Goal: Information Seeking & Learning: Learn about a topic

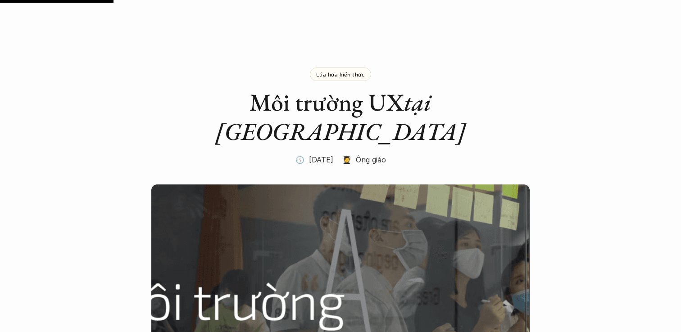
scroll to position [949, 0]
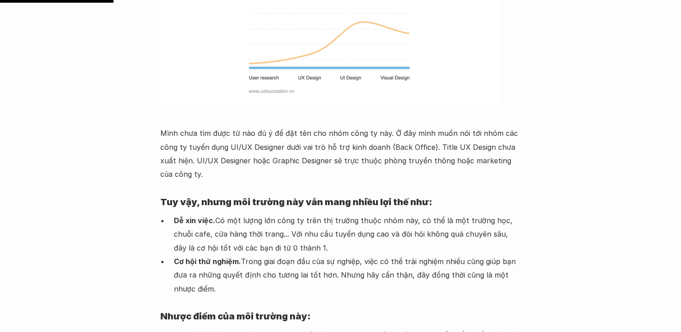
click at [453, 127] on p "Mình chưa tìm được từ nào đủ ý để đặt tên cho nhóm công ty này. Ở đây mình muốn…" at bounding box center [340, 154] width 360 height 55
click at [211, 216] on strong "Dễ xin việc." at bounding box center [194, 220] width 41 height 9
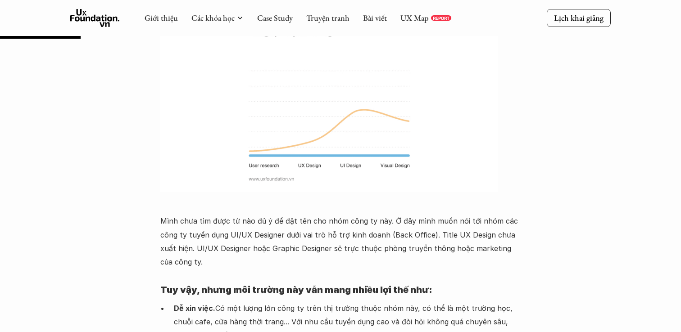
scroll to position [866, 0]
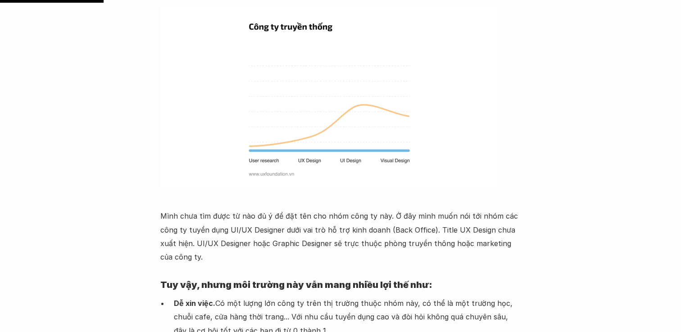
click at [206, 209] on p "Mình chưa tìm được từ nào đủ ý để đặt tên cho nhóm công ty này. Ở đây mình muốn…" at bounding box center [340, 236] width 360 height 55
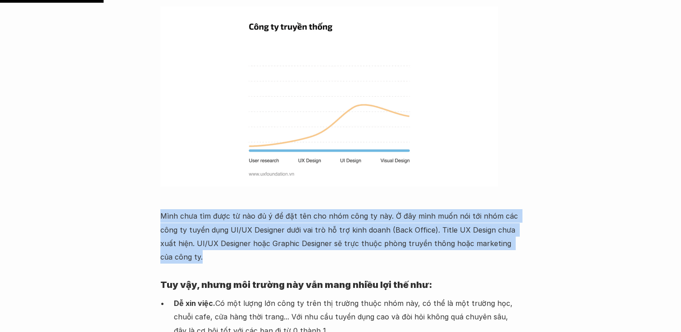
click at [264, 236] on div "Mình chưa tìm được từ nào đủ ý để đặt tên cho nhóm công ty này. Ở đây mình muốn…" at bounding box center [340, 278] width 360 height 542
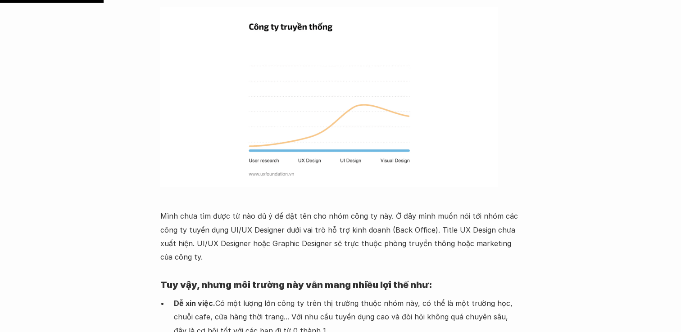
click at [264, 236] on div "Mình chưa tìm được từ nào đủ ý để đặt tên cho nhóm công ty này. Ở đây mình muốn…" at bounding box center [340, 278] width 360 height 542
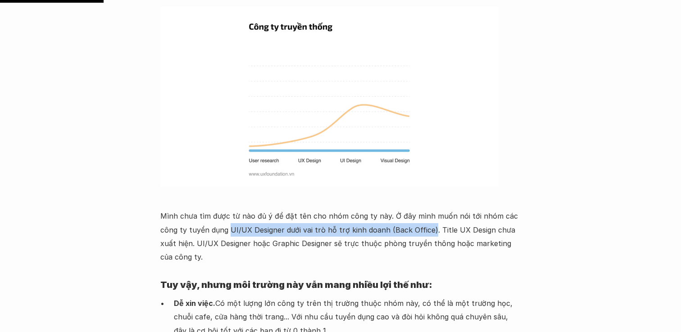
drag, startPoint x: 229, startPoint y: 199, endPoint x: 429, endPoint y: 196, distance: 199.5
click at [429, 209] on p "Mình chưa tìm được từ nào đủ ý để đặt tên cho nhóm công ty này. Ở đây mình muốn…" at bounding box center [340, 236] width 360 height 55
click at [376, 233] on p "Mình chưa tìm được từ nào đủ ý để đặt tên cho nhóm công ty này. Ở đây mình muốn…" at bounding box center [340, 236] width 360 height 55
copy p "UI/UX Designer"
drag, startPoint x: 227, startPoint y: 200, endPoint x: 281, endPoint y: 203, distance: 54.1
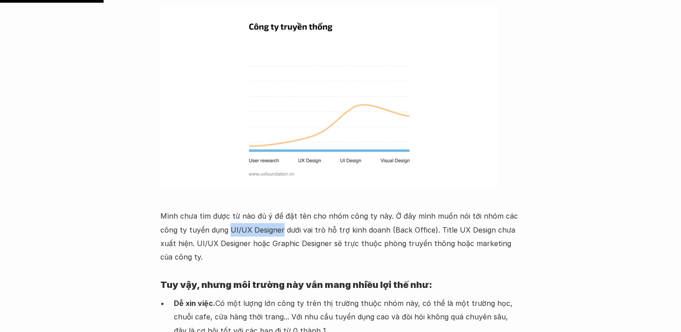
click at [281, 209] on p "Mình chưa tìm được từ nào đủ ý để đặt tên cho nhóm công ty này. Ở đây mình muốn…" at bounding box center [340, 236] width 360 height 55
click at [267, 273] on h4 "Tuy vậy, nhưng môi trường này vẫn mang nhiều lợi thế như:" at bounding box center [340, 284] width 360 height 23
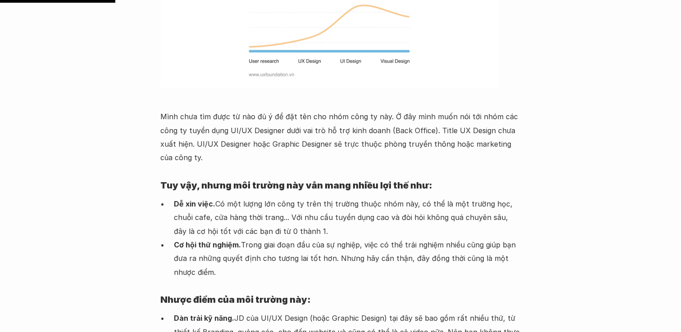
scroll to position [967, 0]
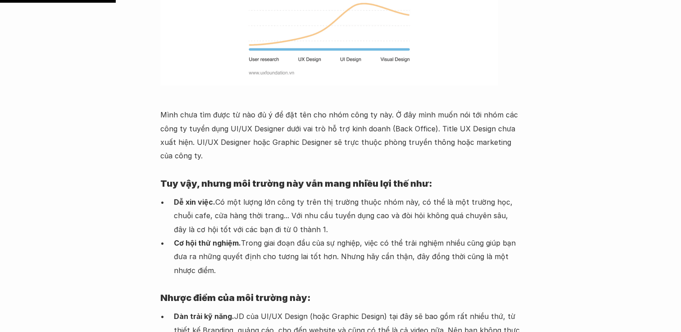
click at [253, 196] on p "Dễ xin việc. Có một lượng lớn công ty trên thị trường thuộc nhóm này, có thể là…" at bounding box center [347, 215] width 347 height 41
click at [293, 195] on p "Dễ xin việc. Có một lượng lớn công ty trên thị trường thuộc nhóm này, có thể là…" at bounding box center [347, 215] width 347 height 41
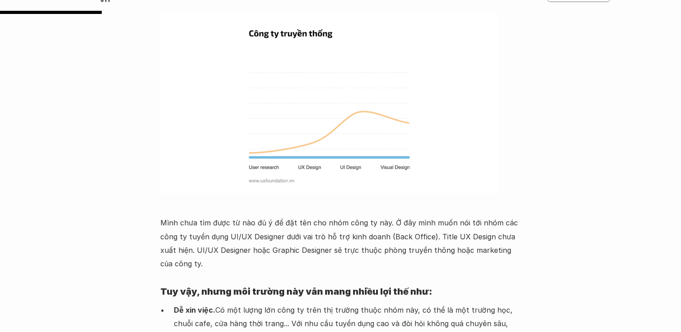
scroll to position [867, 0]
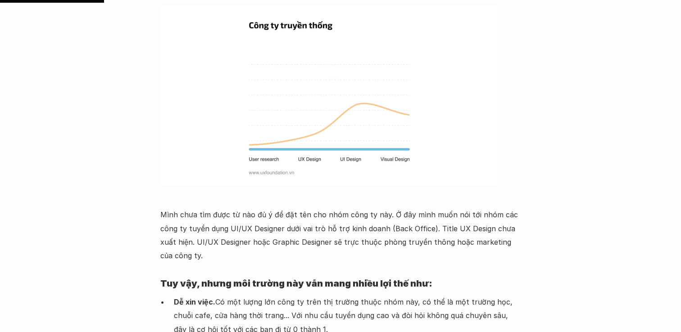
click at [293, 208] on p "Mình chưa tìm được từ nào đủ ý để đặt tên cho nhóm công ty này. Ở đây mình muốn…" at bounding box center [340, 235] width 360 height 55
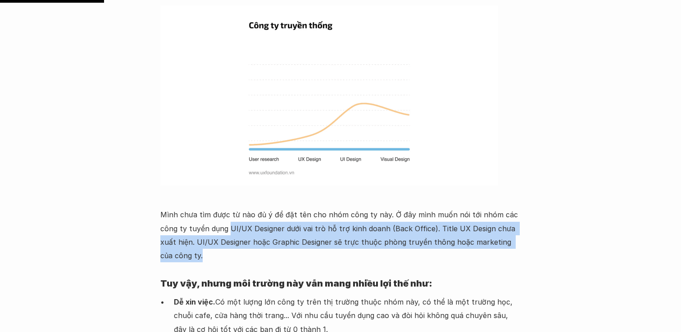
copy p "UI/UX Designer dưới vai trò hỗ trợ kinh doanh (Back Office). Title UX Design ch…"
drag, startPoint x: 228, startPoint y: 199, endPoint x: 302, endPoint y: 223, distance: 77.7
click at [302, 223] on p "Mình chưa tìm được từ nào đủ ý để đặt tên cho nhóm công ty này. Ở đây mình muốn…" at bounding box center [340, 235] width 360 height 55
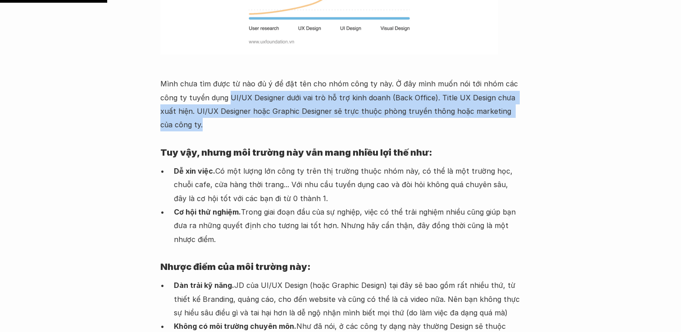
scroll to position [1003, 0]
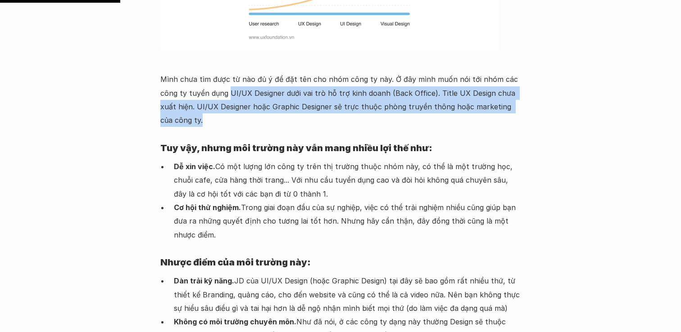
click at [252, 201] on p "Cơ hội thử nghiệm. Trong giai đoạn đầu của sự nghiệp, việc có thể trải nghiệm n…" at bounding box center [347, 221] width 347 height 41
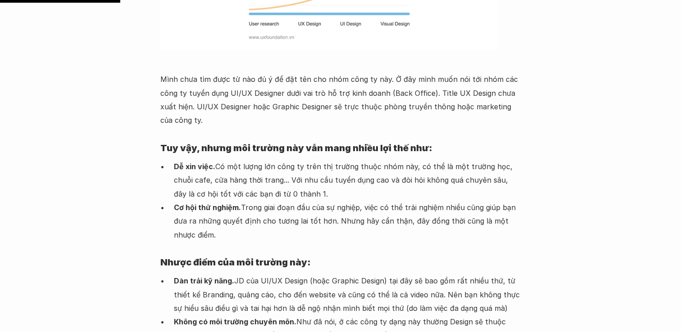
click at [191, 160] on p "Dễ xin việc. Có một lượng lớn công ty trên thị trường thuộc nhóm này, có thể là…" at bounding box center [347, 180] width 347 height 41
copy ul "Dễ xin việc. Có một lượng lớn công ty trên thị trường thuộc nhóm này, có thể là…"
drag, startPoint x: 174, startPoint y: 136, endPoint x: 195, endPoint y: 204, distance: 70.9
click at [195, 204] on ul "Dễ xin việc. Có một lượng lớn công ty trên thị trường thuộc nhóm này, có thể là…" at bounding box center [340, 201] width 360 height 82
click at [262, 201] on p "Cơ hội thử nghiệm. Trong giai đoạn đầu của sự nghiệp, việc có thể trải nghiệm n…" at bounding box center [347, 221] width 347 height 41
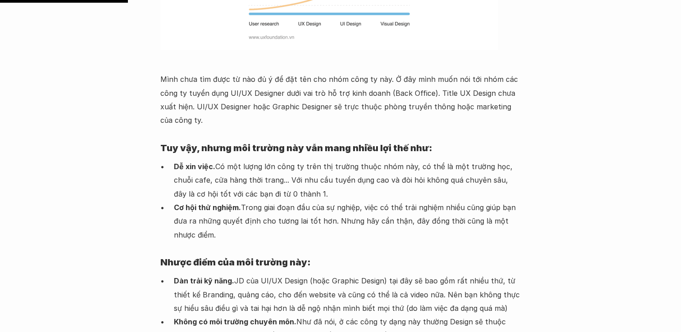
scroll to position [1090, 0]
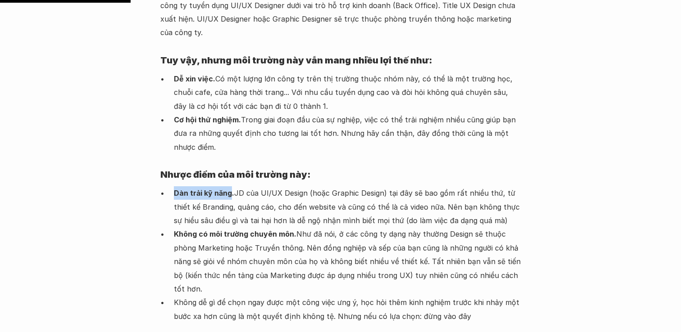
drag, startPoint x: 173, startPoint y: 163, endPoint x: 231, endPoint y: 160, distance: 58.1
click at [231, 186] on ul "Dàn trải kỹ năng. JD của UI/UX Design (hoặc Graphic Design) tại đây sẽ bao gồm …" at bounding box center [340, 254] width 360 height 137
click at [240, 227] on p "Không có môi trường chuyên môn. Như đã nói, ở các công ty dạng này thường Desig…" at bounding box center [347, 261] width 347 height 68
drag, startPoint x: 174, startPoint y: 162, endPoint x: 234, endPoint y: 164, distance: 59.9
click at [234, 189] on strong "Dàn trải kỹ năng." at bounding box center [204, 193] width 60 height 9
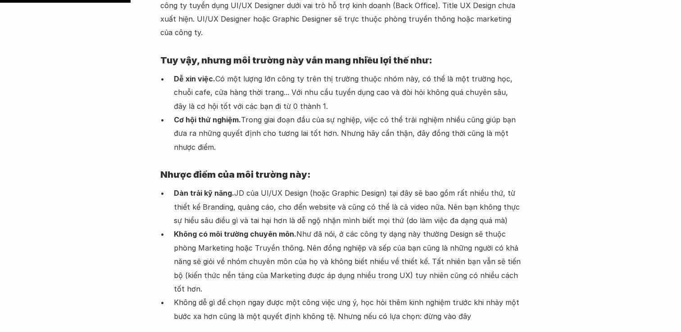
copy strong "Dàn trải kỹ năng."
click at [260, 227] on p "Không có môi trường chuyên môn. Như đã nói, ở các công ty dạng này thường Desig…" at bounding box center [347, 261] width 347 height 68
drag, startPoint x: 174, startPoint y: 204, endPoint x: 296, endPoint y: 200, distance: 121.6
click at [296, 227] on p "Không có môi trường chuyên môn. Như đã nói, ở các công ty dạng này thường Desig…" at bounding box center [347, 261] width 347 height 68
copy p "Không có môi trường chuyên môn."
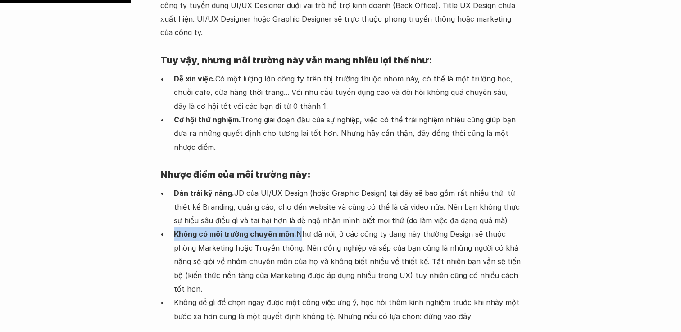
copy ul "Như đã nói, ở các công ty dạng này thường Design sẽ thuộc phòng Marketing hoặc …"
drag, startPoint x: 172, startPoint y: 272, endPoint x: 332, endPoint y: 282, distance: 159.7
click at [332, 282] on ul "Dàn trải kỹ năng. JD của UI/UX Design (hoặc Graphic Design) tại đây sẽ bao gồm …" at bounding box center [340, 254] width 360 height 137
click at [316, 227] on p "Không có môi trường chuyên môn. Như đã nói, ở các công ty dạng này thường Desig…" at bounding box center [347, 261] width 347 height 68
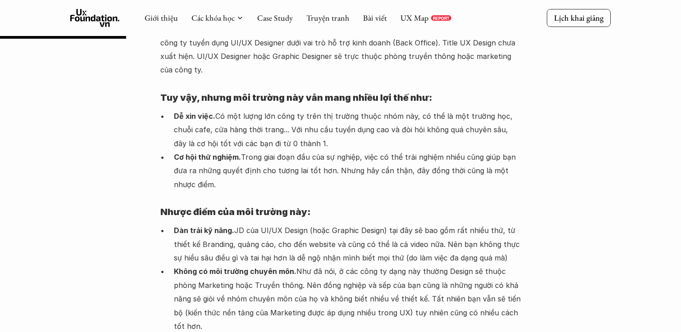
click at [325, 200] on h4 "Nhược điểm của môi trường này:" at bounding box center [340, 211] width 360 height 23
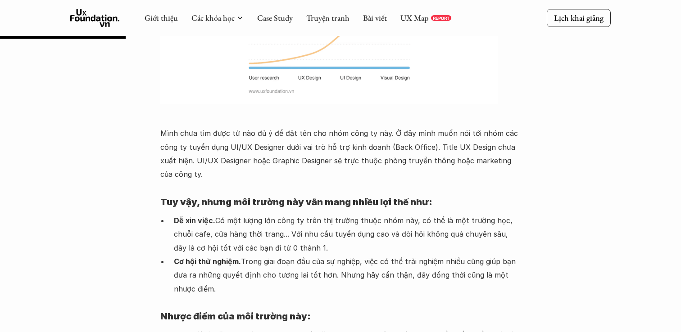
scroll to position [943, 0]
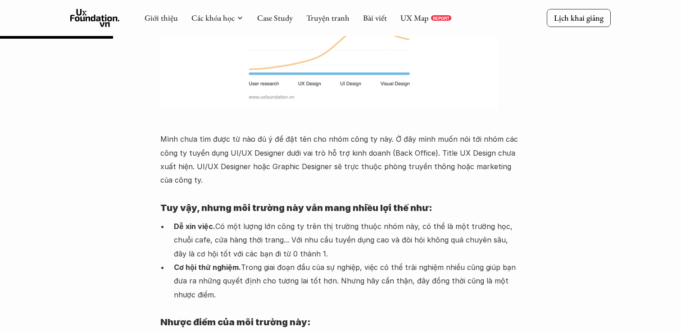
click at [325, 196] on h4 "Tuy vậy, nhưng môi trường này vẫn mang nhiều lợi thế như:" at bounding box center [340, 207] width 360 height 23
click at [389, 160] on div "Mình chưa tìm được từ nào đủ ý để đặt tên cho nhóm công ty này. Ở đây mình muốn…" at bounding box center [340, 201] width 360 height 542
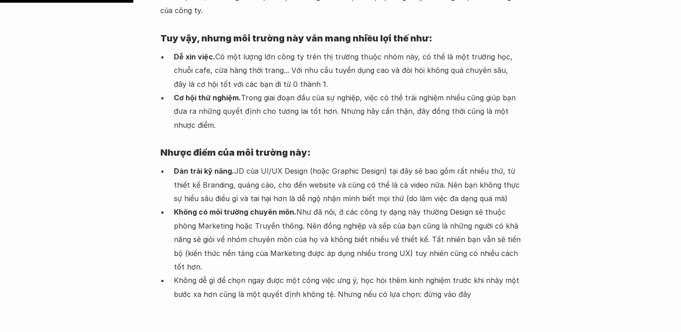
click at [332, 244] on p "Không có môi trường chuyên môn. Như đã nói, ở các công ty dạng này thường Desig…" at bounding box center [347, 239] width 347 height 68
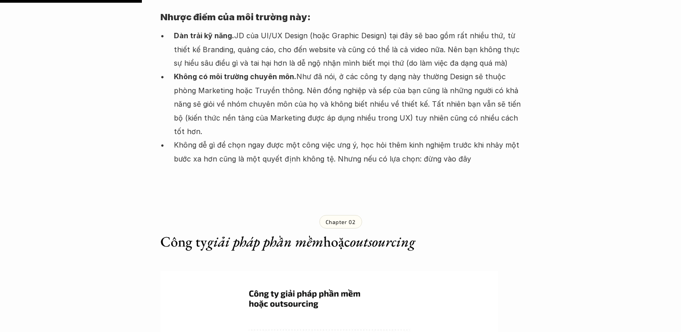
scroll to position [1253, 0]
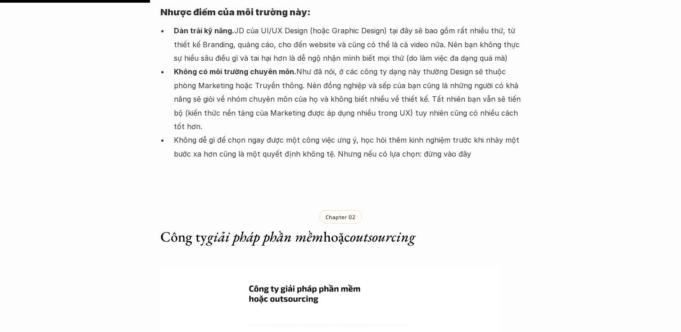
click at [334, 217] on div "Chapter 02 Công ty giải pháp phần mềm hoặc outsourcing" at bounding box center [340, 220] width 360 height 82
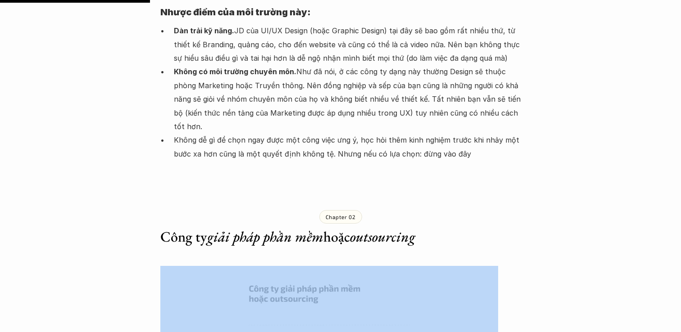
click at [334, 217] on div "Chapter 02 Công ty giải pháp phần mềm hoặc outsourcing" at bounding box center [340, 220] width 360 height 82
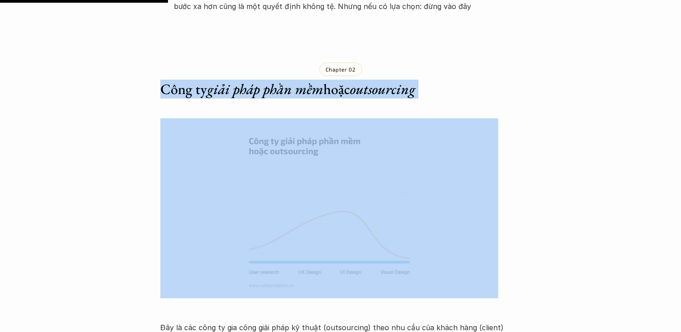
click at [344, 220] on img at bounding box center [329, 208] width 338 height 180
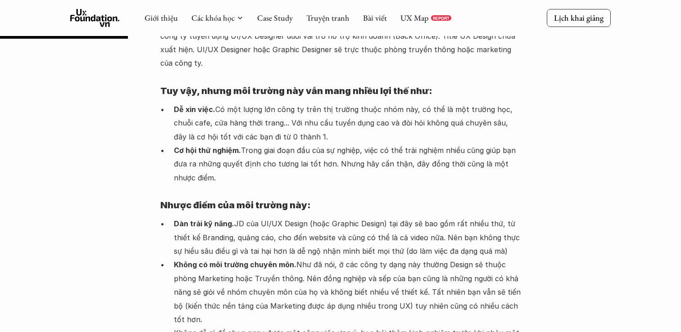
scroll to position [1055, 0]
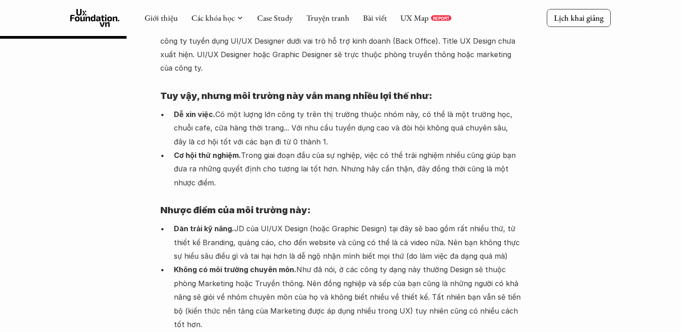
click at [344, 222] on p "Dàn trải kỹ năng. JD của UI/UX Design (hoặc Graphic Design) tại đây sẽ bao gồm …" at bounding box center [347, 242] width 347 height 41
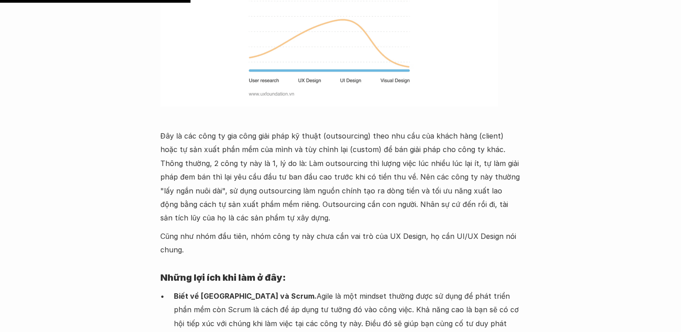
scroll to position [1594, 0]
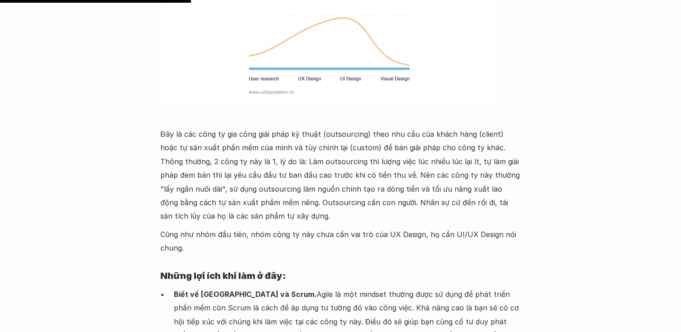
click at [330, 139] on p "Đây là các công ty gia công giải pháp kỹ thuật (outsourcing) theo nhu cầu của k…" at bounding box center [340, 175] width 360 height 96
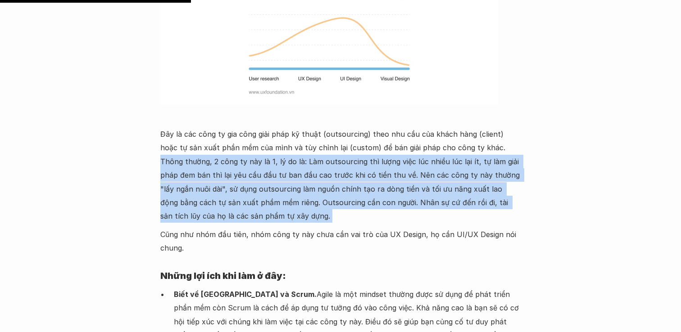
click at [316, 183] on p "Đây là các công ty gia công giải pháp kỹ thuật (outsourcing) theo nhu cầu của k…" at bounding box center [340, 175] width 360 height 96
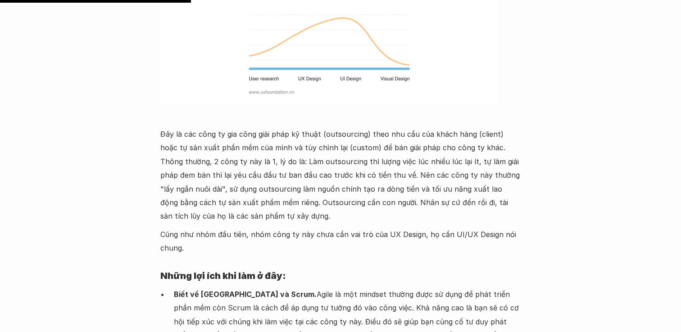
click at [316, 183] on p "Đây là các công ty gia công giải pháp kỹ thuật (outsourcing) theo nhu cầu của k…" at bounding box center [340, 175] width 360 height 96
click at [298, 228] on p "Cũng như nhóm đầu tiên, nhóm công ty này chưa cần vai trò của UX Design, họ cần…" at bounding box center [340, 241] width 360 height 27
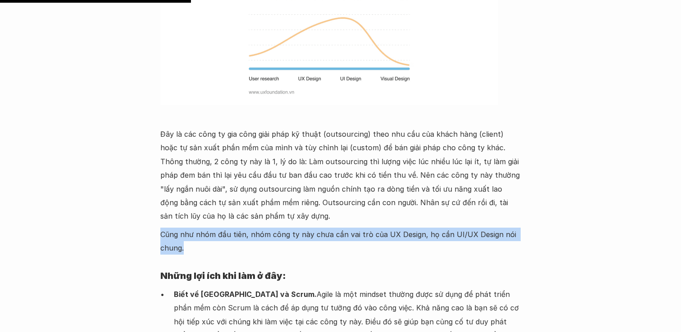
click at [298, 228] on p "Cũng như nhóm đầu tiên, nhóm công ty này chưa cần vai trò của UX Design, họ cần…" at bounding box center [340, 241] width 360 height 27
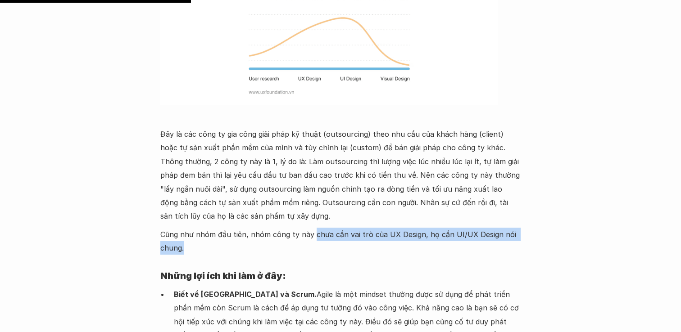
drag, startPoint x: 311, startPoint y: 205, endPoint x: 318, endPoint y: 226, distance: 22.9
copy p "chưa cần vai trò của UX Design, họ cần UI/UX Design nói chung."
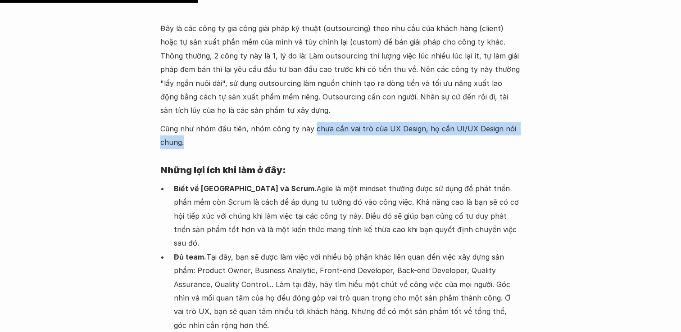
scroll to position [1703, 0]
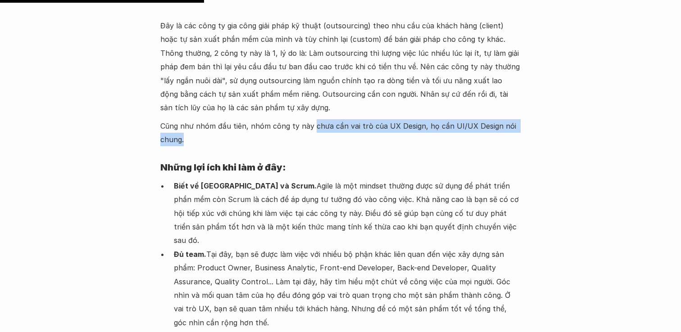
click at [302, 179] on p "Biết về [GEOGRAPHIC_DATA] và Scrum. Agile là một mindset thường được sử dụng để…" at bounding box center [347, 213] width 347 height 68
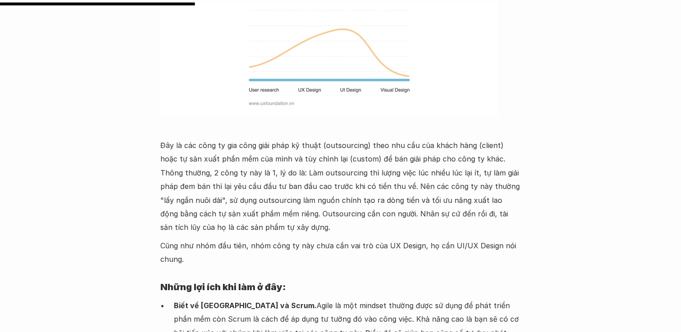
scroll to position [1580, 0]
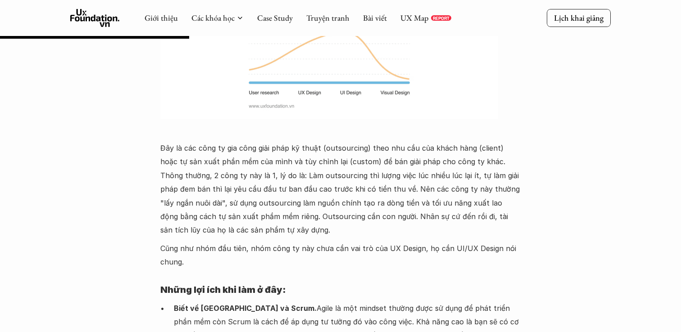
click at [285, 205] on p "Đây là các công ty gia công giải pháp kỹ thuật (outsourcing) theo nhu cầu của k…" at bounding box center [340, 189] width 360 height 96
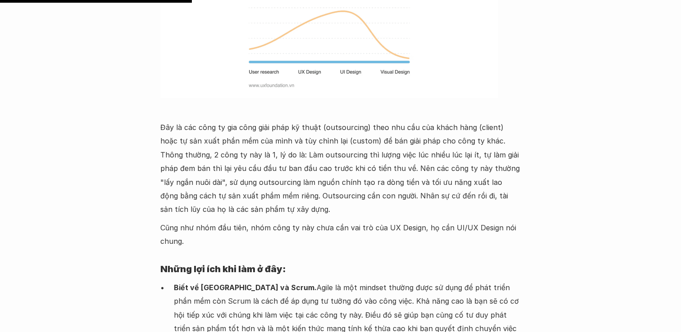
click at [285, 221] on p "Cũng như nhóm đầu tiên, nhóm công ty này chưa cần vai trò của UX Design, họ cần…" at bounding box center [340, 234] width 360 height 27
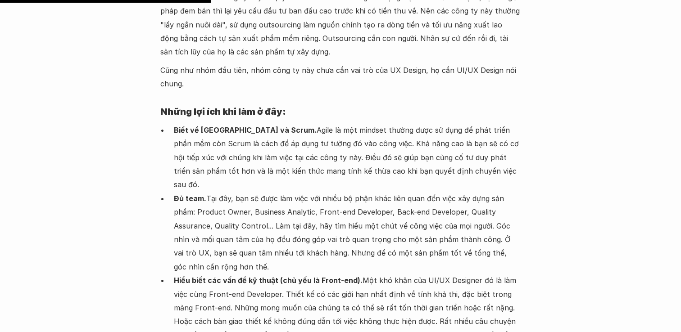
click at [285, 205] on p "Đủ team. Tại đây, bạn sẽ được làm việc với nhiều bộ phận khác liên quan đến việ…" at bounding box center [347, 233] width 347 height 82
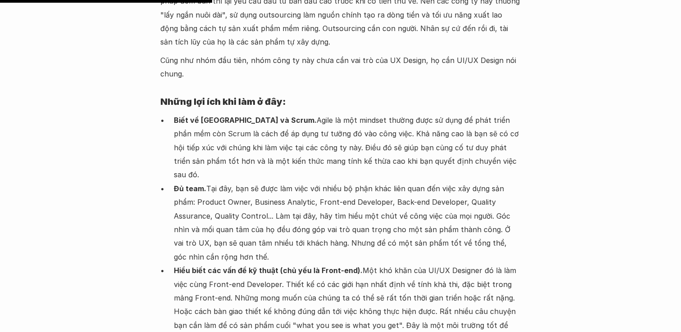
click at [266, 182] on p "Đủ team. Tại đây, bạn sẽ được làm việc với nhiều bộ phận khác liên quan đến việ…" at bounding box center [347, 223] width 347 height 82
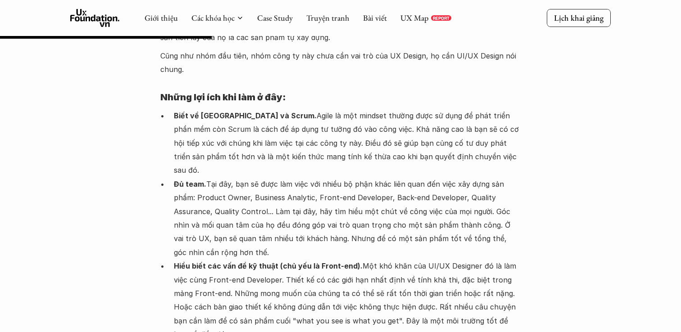
scroll to position [1767, 0]
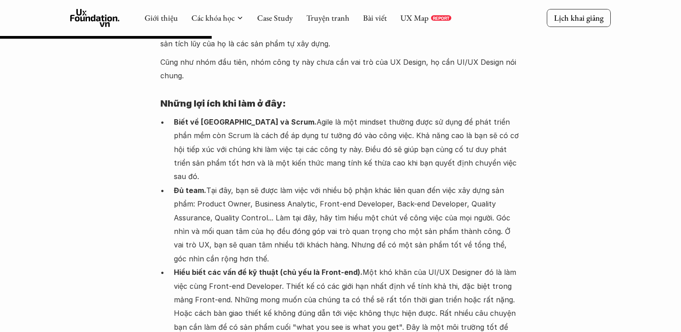
click at [221, 115] on p "Biết về [GEOGRAPHIC_DATA] và Scrum. Agile là một mindset thường được sử dụng để…" at bounding box center [347, 149] width 347 height 68
click at [172, 115] on ul "Biết về [GEOGRAPHIC_DATA] và Scrum. Agile là một mindset thường được sử dụng để…" at bounding box center [340, 245] width 360 height 260
drag, startPoint x: 175, startPoint y: 90, endPoint x: 254, endPoint y: 92, distance: 79.7
click at [254, 118] on strong "Biết về [GEOGRAPHIC_DATA] và Scrum." at bounding box center [245, 122] width 143 height 9
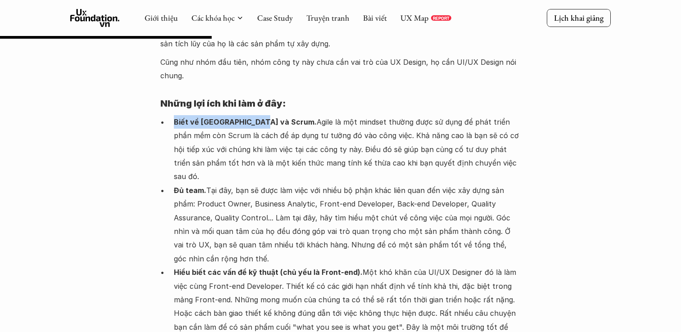
copy strong "Biết về [GEOGRAPHIC_DATA] và Scrum."
click at [274, 200] on p "Đủ team. Tại đây, bạn sẽ được làm việc với nhiều bộ phận khác liên quan đến việ…" at bounding box center [347, 225] width 347 height 82
drag, startPoint x: 174, startPoint y: 148, endPoint x: 203, endPoint y: 148, distance: 29.3
click at [203, 186] on strong "Đủ team." at bounding box center [190, 190] width 32 height 9
copy strong "Đủ team"
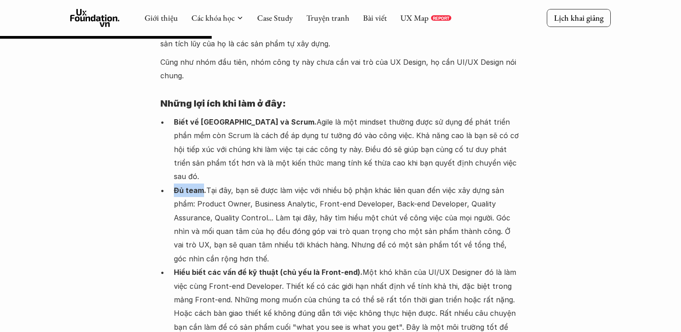
click at [228, 209] on p "Đủ team. Tại đây, bạn sẽ được làm việc với nhiều bộ phận khác liên quan đến việ…" at bounding box center [347, 225] width 347 height 82
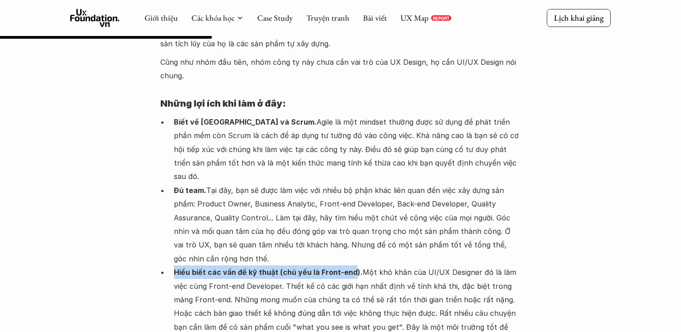
drag, startPoint x: 174, startPoint y: 230, endPoint x: 352, endPoint y: 224, distance: 177.9
click at [352, 266] on p "Hiểu biết các vấn đề kỹ thuật (chủ yếu là Front-end). Một khó khăn của UI/UX De…" at bounding box center [347, 307] width 347 height 82
copy strong "Hiểu biết các vấn đề kỹ thuật (chủ yếu là Front-end"
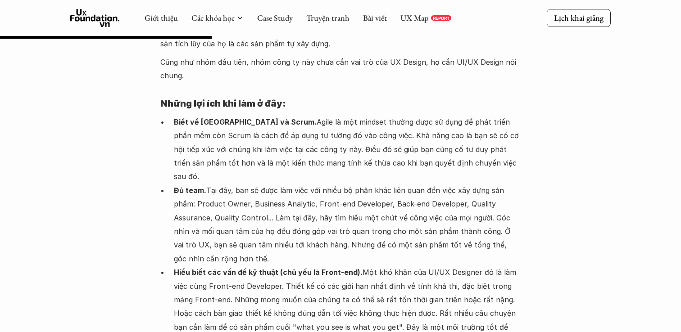
drag, startPoint x: 173, startPoint y: 298, endPoint x: 248, endPoint y: 296, distance: 74.3
click at [248, 296] on ul "Biết về [GEOGRAPHIC_DATA] và Scrum. Agile là một mindset thường được sử dụng để…" at bounding box center [340, 245] width 360 height 260
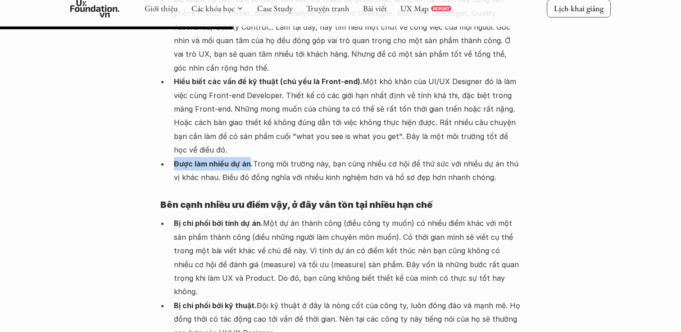
scroll to position [1970, 0]
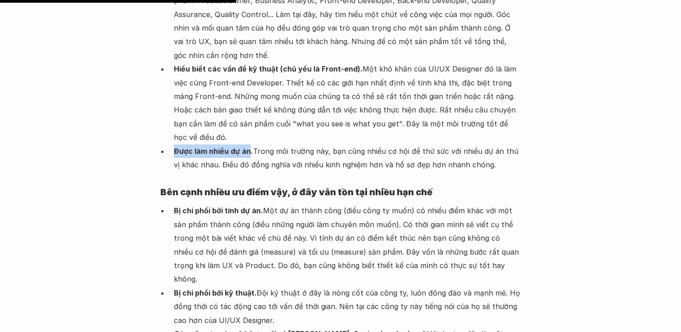
click at [230, 204] on p "Bị chi phối bởi tính dự án. Một dự án thành công (điều công ty muốn) có nhiều đ…" at bounding box center [347, 245] width 347 height 82
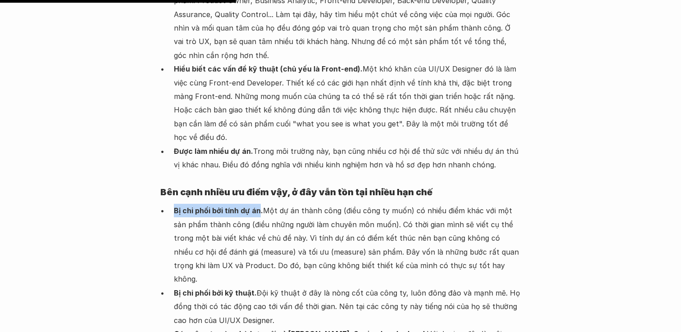
drag, startPoint x: 172, startPoint y: 151, endPoint x: 257, endPoint y: 148, distance: 85.2
click at [257, 204] on ul "Bị chi phối bởi tính dự án. Một dự án thành công (điều công ty muốn) có nhiều đ…" at bounding box center [340, 293] width 360 height 178
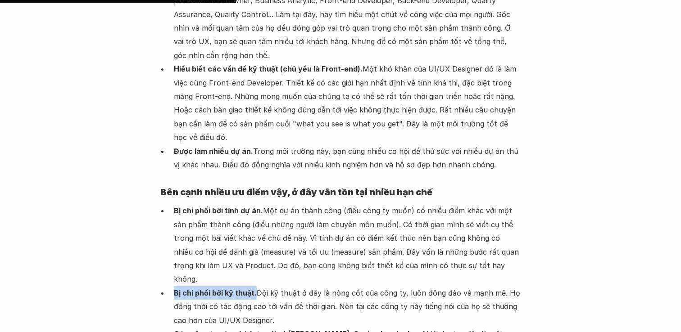
drag, startPoint x: 173, startPoint y: 224, endPoint x: 254, endPoint y: 220, distance: 81.1
click at [254, 220] on ul "Bị chi phối bởi tính dự án. Một dự án thành công (điều công ty muốn) có nhiều đ…" at bounding box center [340, 293] width 360 height 178
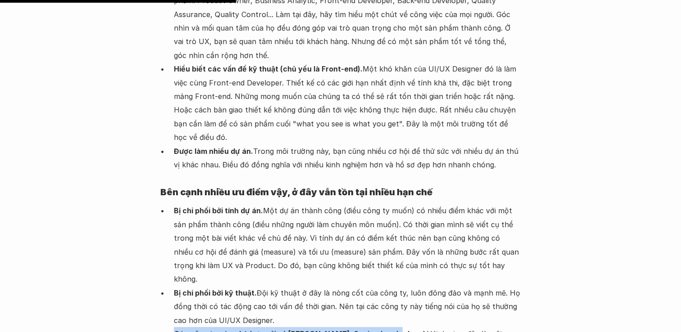
drag, startPoint x: 173, startPoint y: 267, endPoint x: 380, endPoint y: 258, distance: 206.4
click at [380, 258] on ul "Bị chi phối bởi tính dự án. Một dự án thành công (điều công ty muốn) có nhiều đ…" at bounding box center [340, 293] width 360 height 178
click at [348, 204] on p "Bị chi phối bởi tính dự án. Một dự án thành công (điều công ty muốn) có nhiều đ…" at bounding box center [347, 245] width 347 height 82
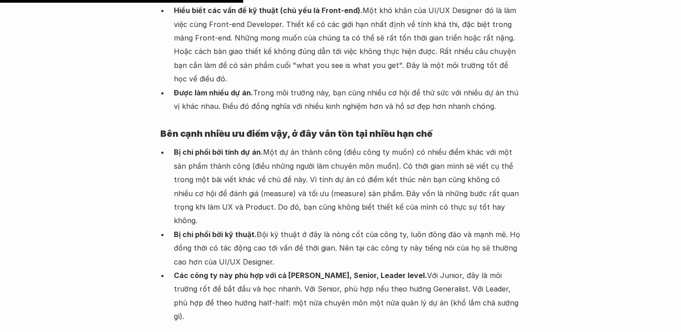
scroll to position [2063, 0]
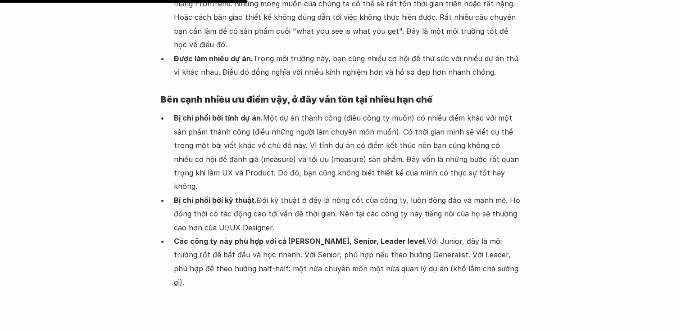
click at [278, 235] on p "Các công ty này phù hợp với cả [PERSON_NAME], Senior, Leader level. Với Junior,…" at bounding box center [347, 262] width 347 height 55
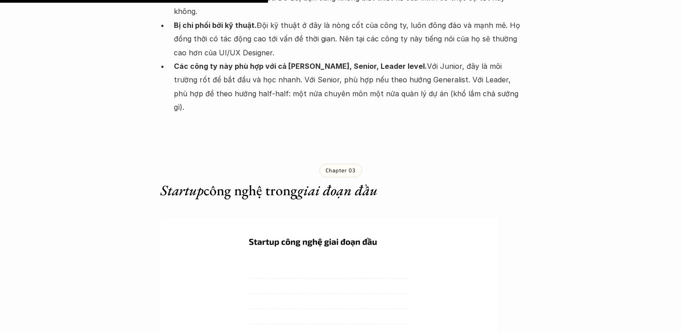
scroll to position [2238, 0]
click at [257, 219] on img at bounding box center [329, 309] width 338 height 180
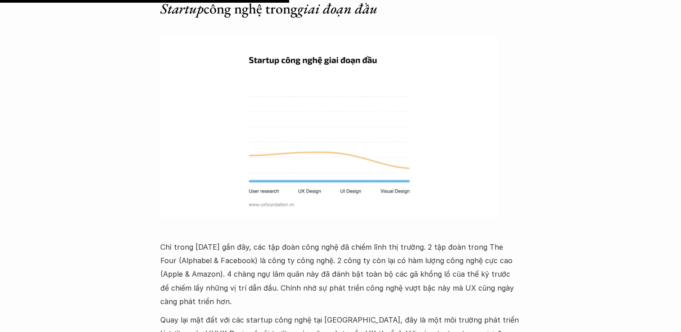
scroll to position [2426, 0]
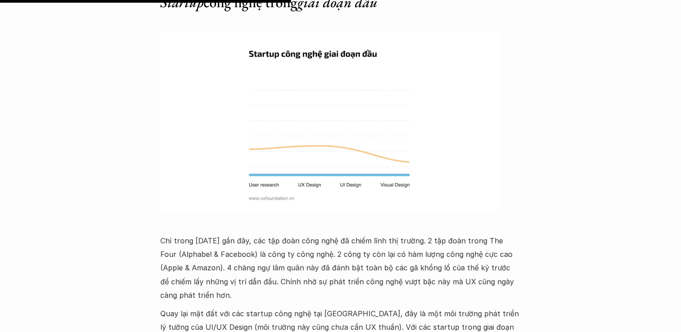
click at [206, 234] on p "Chỉ trong [DATE] gần đây, các tập đoàn công nghệ đã chiếm lĩnh thị trường. 2 tậ…" at bounding box center [340, 268] width 360 height 68
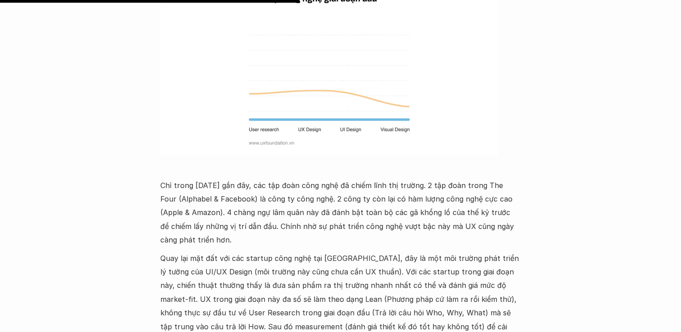
scroll to position [2502, 0]
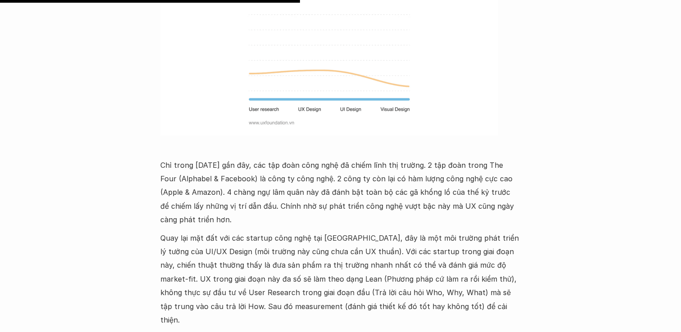
click at [217, 231] on p "Quay lại mặt đất với các startup công nghệ tại [GEOGRAPHIC_DATA], đây là một mô…" at bounding box center [340, 279] width 360 height 96
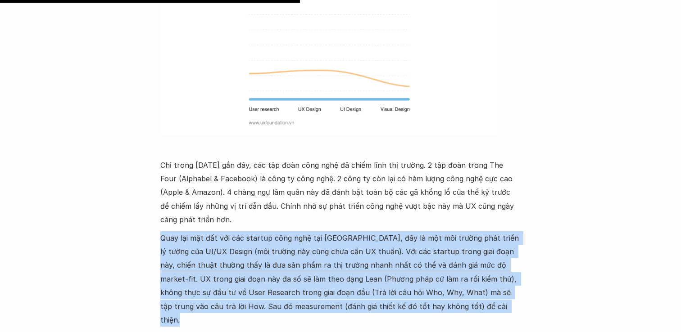
click at [217, 231] on p "Quay lại mặt đất với các startup công nghệ tại [GEOGRAPHIC_DATA], đây là một mô…" at bounding box center [340, 279] width 360 height 96
click at [346, 231] on p "Quay lại mặt đất với các startup công nghệ tại [GEOGRAPHIC_DATA], đây là một mô…" at bounding box center [340, 279] width 360 height 96
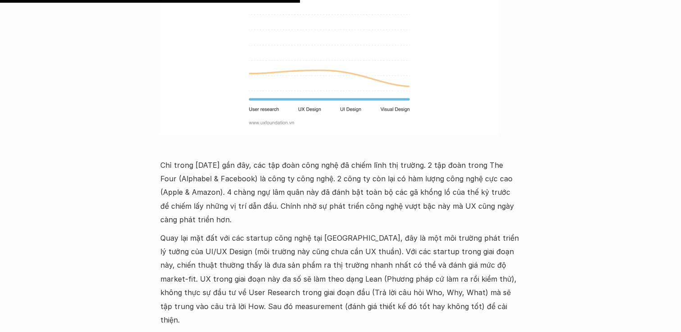
click at [411, 231] on p "Quay lại mặt đất với các startup công nghệ tại [GEOGRAPHIC_DATA], đây là một mô…" at bounding box center [340, 279] width 360 height 96
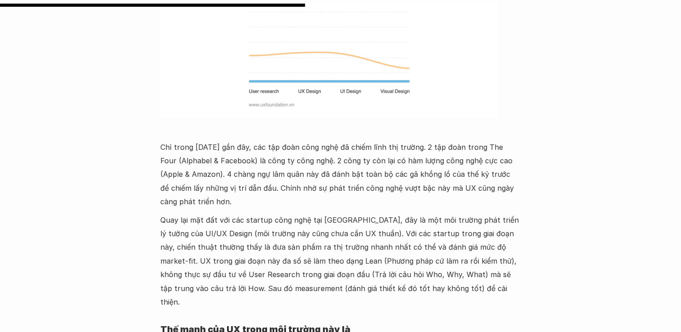
scroll to position [2514, 0]
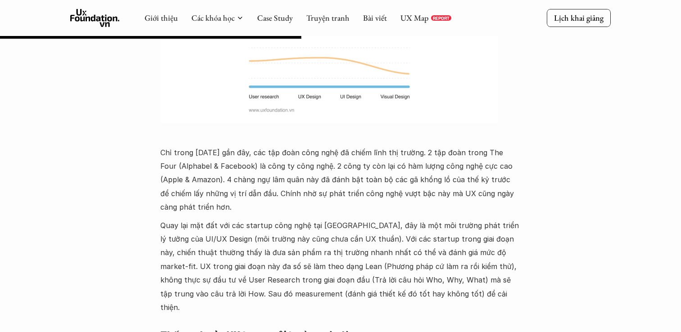
click at [173, 219] on p "Quay lại mặt đất với các startup công nghệ tại [GEOGRAPHIC_DATA], đây là một mô…" at bounding box center [340, 267] width 360 height 96
drag, startPoint x: 157, startPoint y: 154, endPoint x: 206, endPoint y: 156, distance: 48.7
click at [303, 323] on h4 "Thế mạnh của UX trong môi trường này là" at bounding box center [340, 334] width 360 height 23
click at [303, 219] on p "Quay lại mặt đất với các startup công nghệ tại [GEOGRAPHIC_DATA], đây là một mô…" at bounding box center [340, 267] width 360 height 96
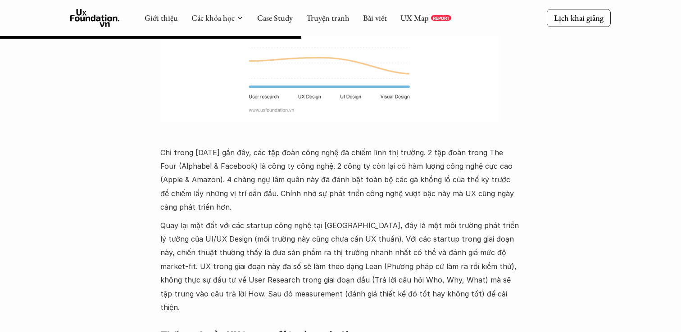
click at [303, 219] on p "Quay lại mặt đất với các startup công nghệ tại [GEOGRAPHIC_DATA], đây là một mô…" at bounding box center [340, 267] width 360 height 96
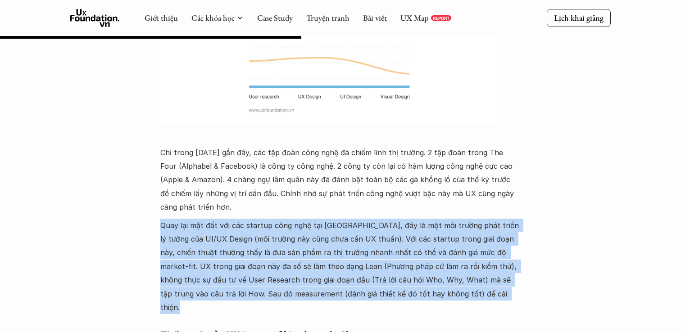
click at [301, 323] on h4 "Thế mạnh của UX trong môi trường này là" at bounding box center [340, 334] width 360 height 23
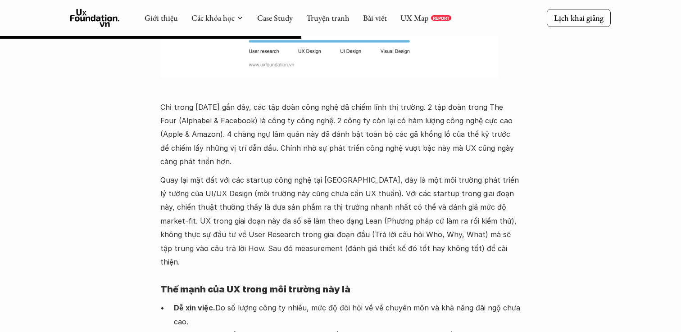
scroll to position [2601, 0]
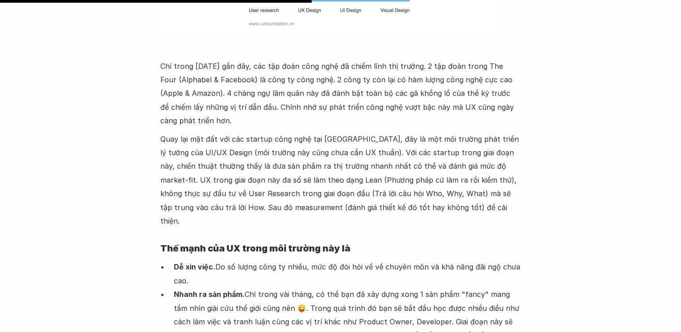
drag, startPoint x: 176, startPoint y: 169, endPoint x: 211, endPoint y: 170, distance: 34.2
click at [211, 262] on strong "Dễ xin việc." at bounding box center [194, 266] width 41 height 9
click at [212, 288] on p "Nhanh ra sản phẩm. Chỉ trong vài tháng, có thể bạn đã xây dựng xong 1 sản phẩm …" at bounding box center [347, 315] width 347 height 55
drag, startPoint x: 173, startPoint y: 169, endPoint x: 212, endPoint y: 169, distance: 38.3
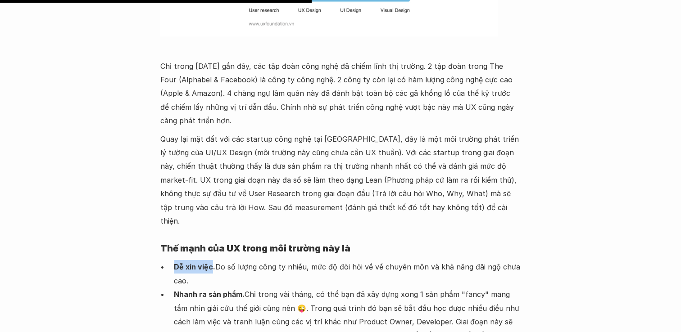
click at [194, 288] on p "Nhanh ra sản phẩm. Chỉ trong vài tháng, có thể bạn đã xây dựng xong 1 sản phẩm …" at bounding box center [347, 315] width 347 height 55
drag, startPoint x: 172, startPoint y: 196, endPoint x: 242, endPoint y: 195, distance: 69.8
drag, startPoint x: 175, startPoint y: 251, endPoint x: 285, endPoint y: 252, distance: 109.4
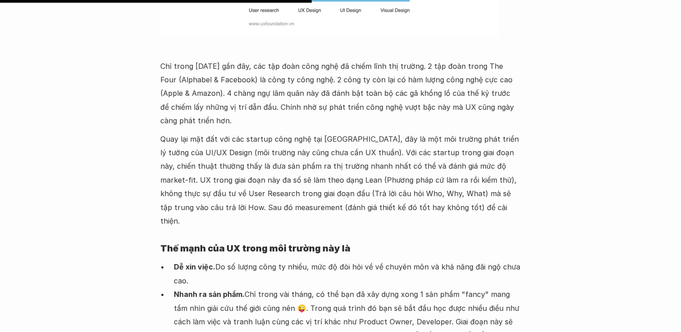
drag, startPoint x: 175, startPoint y: 294, endPoint x: 244, endPoint y: 292, distance: 69.4
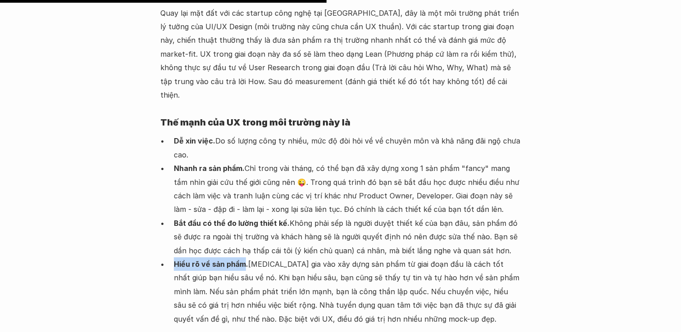
scroll to position [2730, 0]
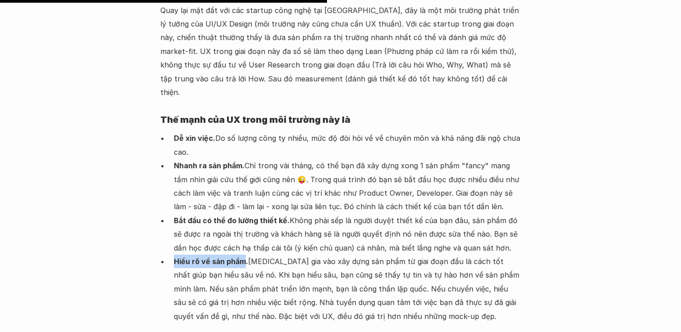
click at [251, 255] on p "Hiểu rõ về sản phẩm. [MEDICAL_DATA] gia vào xây dựng sản phẩm từ giai đoạn đầu …" at bounding box center [347, 289] width 347 height 68
drag, startPoint x: 225, startPoint y: 262, endPoint x: 176, endPoint y: 265, distance: 49.6
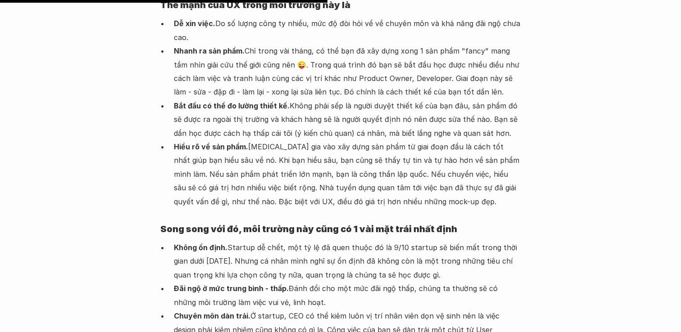
scroll to position [2849, 0]
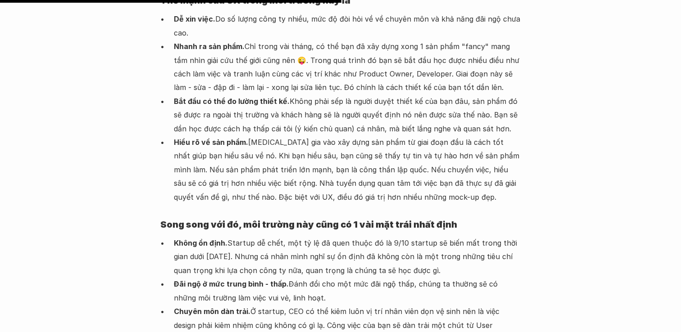
click at [198, 277] on p "Đãi ngộ ở mức trung bình - thấp. Đánh đổi cho một mức đãi ngộ thấp, chúng ta th…" at bounding box center [347, 290] width 347 height 27
drag, startPoint x: 172, startPoint y: 186, endPoint x: 285, endPoint y: 181, distance: 112.7
click at [285, 236] on ul "Không ổn định. Startup dễ chết, một tỷ lệ đã quen thuộc đó là 9/10 startup sẽ b…" at bounding box center [340, 290] width 360 height 109
drag, startPoint x: 171, startPoint y: 212, endPoint x: 248, endPoint y: 213, distance: 77.0
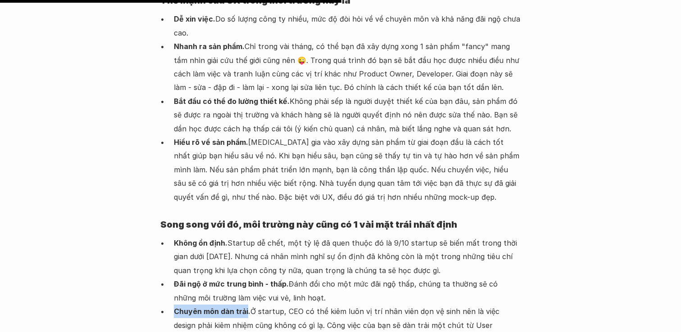
click at [248, 236] on ul "Không ổn định. Startup dễ chết, một tỷ lệ đã quen thuộc đó là 9/10 startup sẽ b…" at bounding box center [340, 290] width 360 height 109
click at [292, 277] on p "Đãi ngộ ở mức trung bình - thấp. Đánh đổi cho một mức đãi ngộ thấp, chúng ta th…" at bounding box center [347, 290] width 347 height 27
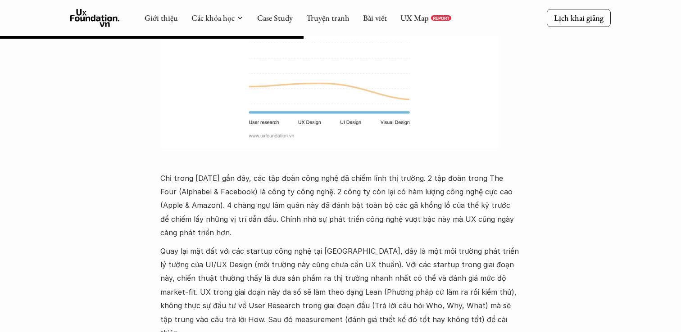
scroll to position [2479, 0]
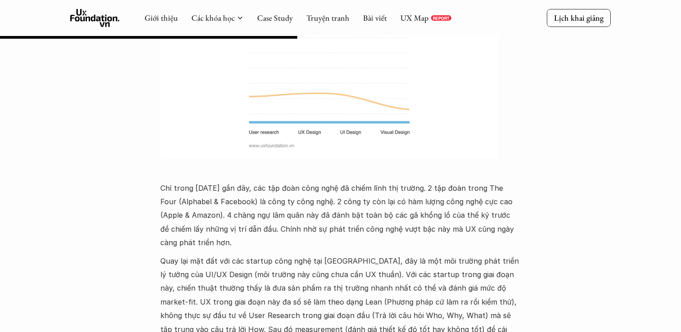
click at [232, 254] on p "Quay lại mặt đất với các startup công nghệ tại [GEOGRAPHIC_DATA], đây là một mô…" at bounding box center [340, 302] width 360 height 96
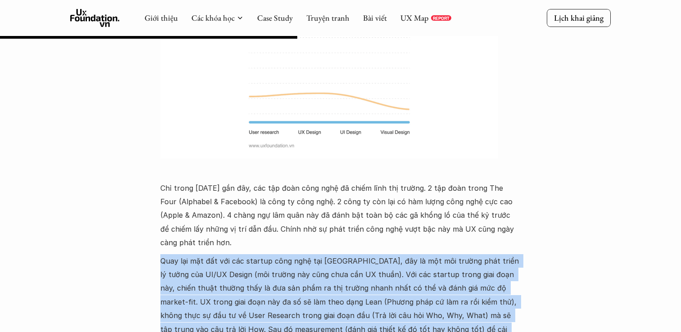
click at [299, 254] on p "Quay lại mặt đất với các startup công nghệ tại [GEOGRAPHIC_DATA], đây là một mô…" at bounding box center [340, 302] width 360 height 96
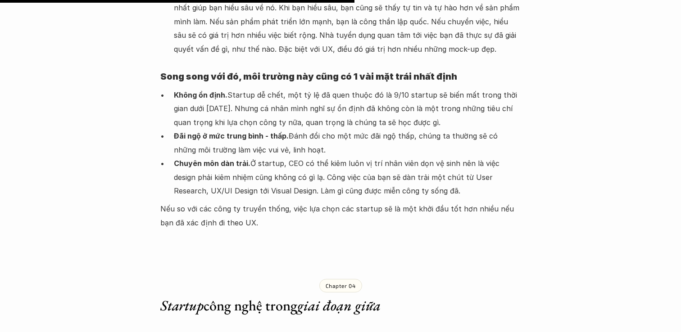
scroll to position [3008, 0]
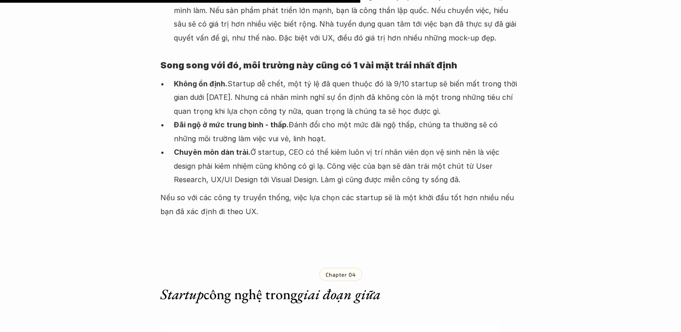
click at [212, 191] on p "Nếu so với các công ty truyền thống, việc lựa chọn các startup sẽ là một khởi đ…" at bounding box center [340, 204] width 360 height 27
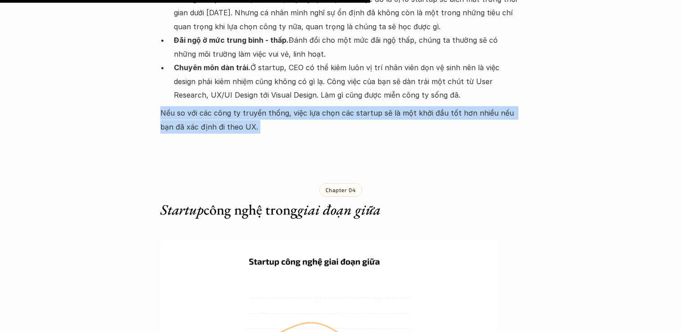
scroll to position [3096, 0]
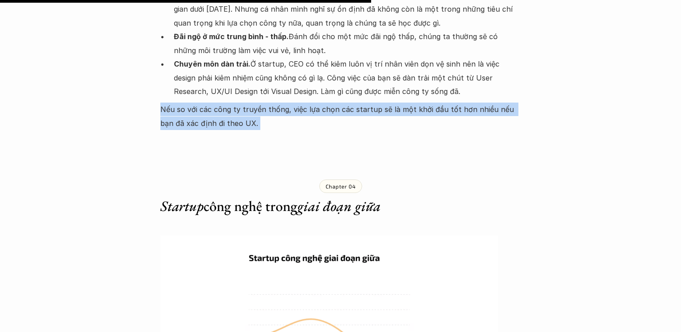
click at [221, 198] on h3 "Startup công nghệ trong giai đoạn giữa" at bounding box center [340, 206] width 360 height 17
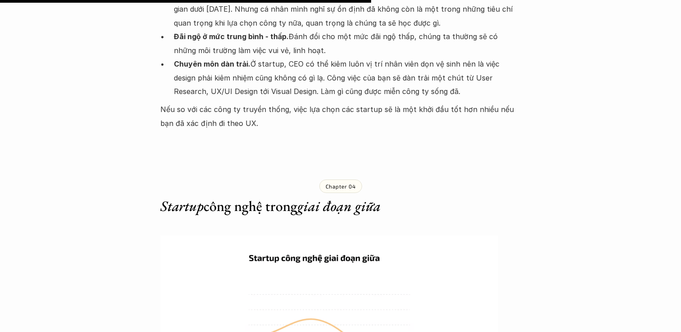
click at [221, 198] on h3 "Startup công nghệ trong giai đoạn giữa" at bounding box center [340, 206] width 360 height 17
click at [389, 198] on h3 "Startup công nghệ trong giai đoạn giữa" at bounding box center [340, 206] width 360 height 17
click at [380, 197] on em "giai đoạn giữa" at bounding box center [338, 206] width 83 height 19
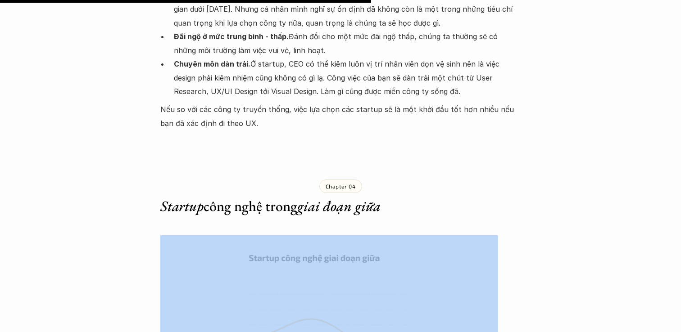
click at [370, 197] on em "giai đoạn giữa" at bounding box center [338, 206] width 83 height 19
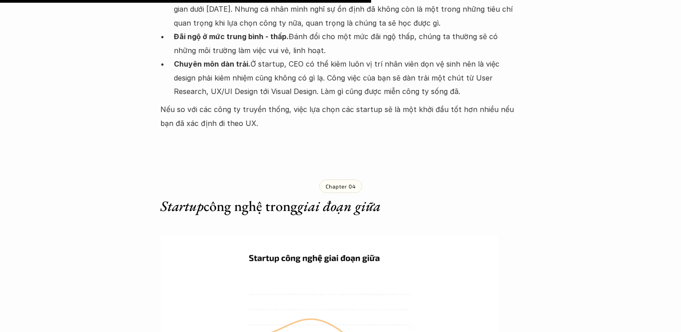
click at [370, 197] on em "giai đoạn giữa" at bounding box center [338, 206] width 83 height 19
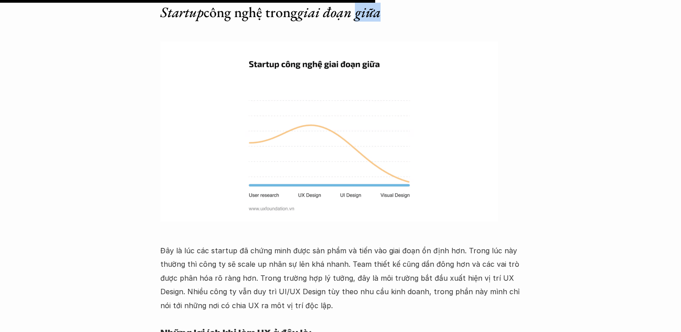
scroll to position [3310, 0]
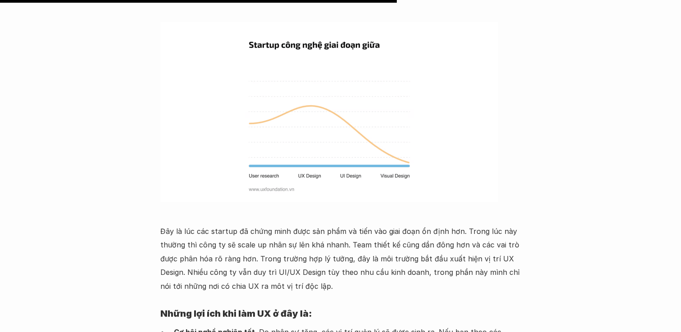
click at [243, 225] on p "Đây là lúc các startup đã chứng minh được sản phẩm và tiến vào giai đoạn ổn địn…" at bounding box center [340, 259] width 360 height 68
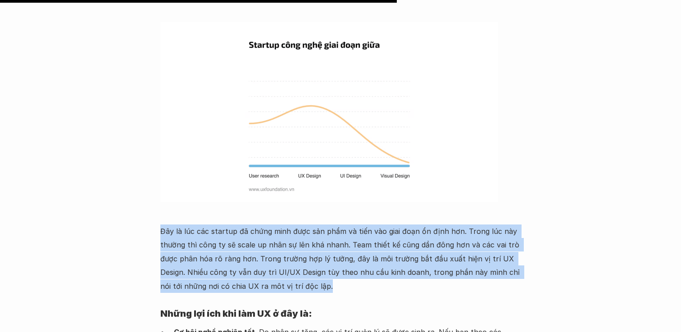
click at [338, 225] on p "Đây là lúc các startup đã chứng minh được sản phẩm và tiến vào giai đoạn ổn địn…" at bounding box center [340, 259] width 360 height 68
drag, startPoint x: 307, startPoint y: 133, endPoint x: 400, endPoint y: 194, distance: 110.9
click at [400, 225] on p "Đây là lúc các startup đã chứng minh được sản phẩm và tiến vào giai đoạn ổn địn…" at bounding box center [340, 259] width 360 height 68
click at [252, 308] on strong "Những lợi ích khi làm UX ở đây là:" at bounding box center [236, 313] width 152 height 11
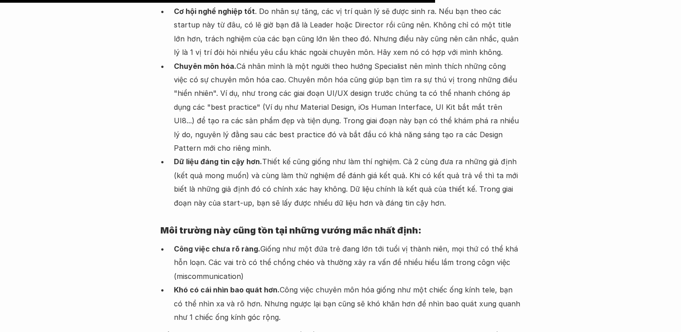
scroll to position [3643, 0]
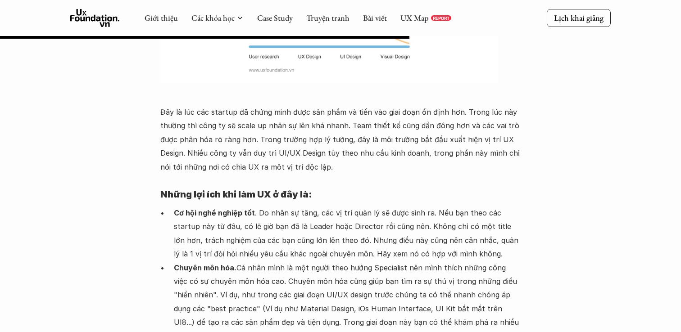
scroll to position [3415, 0]
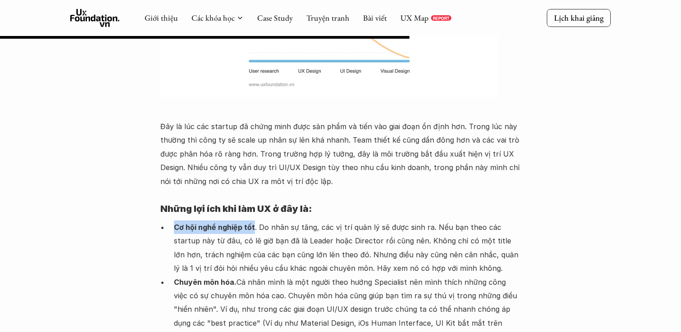
drag, startPoint x: 175, startPoint y: 131, endPoint x: 253, endPoint y: 130, distance: 77.9
click at [253, 223] on strong "Cơ hội nghề nghiệp tốt" at bounding box center [214, 227] width 81 height 9
click at [206, 221] on p "Cơ hội nghề nghiệp tốt . Do nhân sự tăng, các vị trí quản lý sẽ được sinh ra. N…" at bounding box center [347, 248] width 347 height 55
drag, startPoint x: 172, startPoint y: 181, endPoint x: 233, endPoint y: 181, distance: 60.8
click at [233, 221] on ul "Cơ hội nghề nghiệp tốt . Do nhân sự tăng, các vị trí quản lý sẽ được sinh ra. N…" at bounding box center [340, 323] width 360 height 205
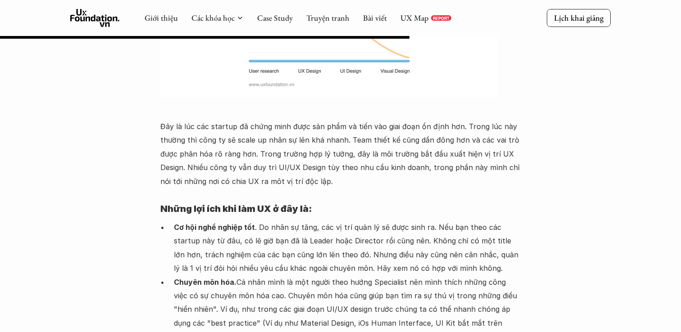
drag, startPoint x: 173, startPoint y: 276, endPoint x: 258, endPoint y: 279, distance: 84.7
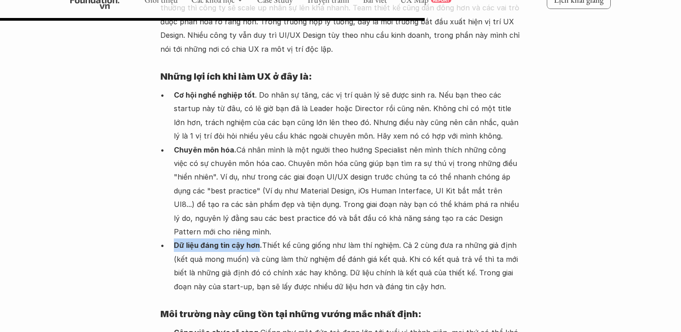
scroll to position [3548, 0]
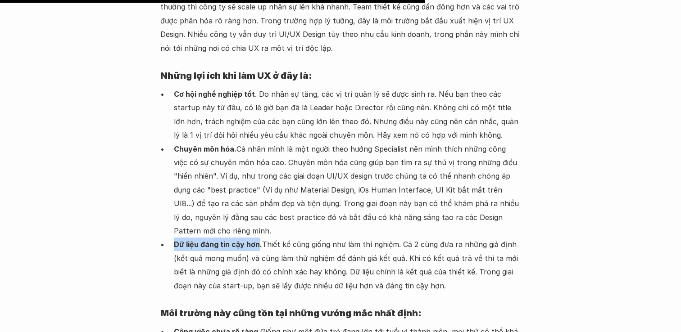
click at [222, 327] on strong "Công việc chưa rõ ràng." at bounding box center [217, 331] width 86 height 9
click at [186, 327] on strong "Công việc chưa rõ ràng." at bounding box center [217, 331] width 86 height 9
drag, startPoint x: 170, startPoint y: 232, endPoint x: 255, endPoint y: 229, distance: 85.1
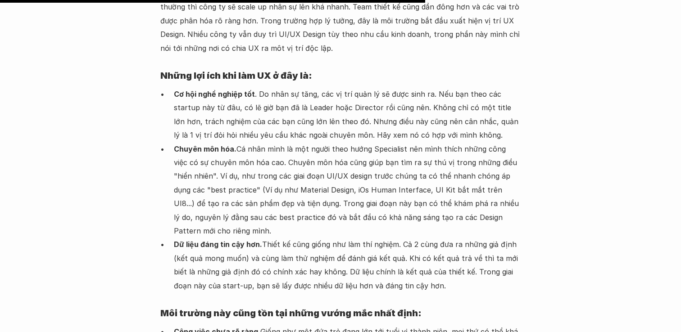
drag, startPoint x: 176, startPoint y: 273, endPoint x: 277, endPoint y: 279, distance: 100.5
drag, startPoint x: 279, startPoint y: 276, endPoint x: 175, endPoint y: 275, distance: 104.0
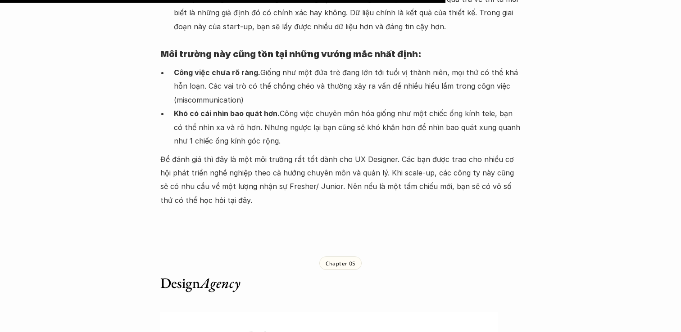
scroll to position [3809, 0]
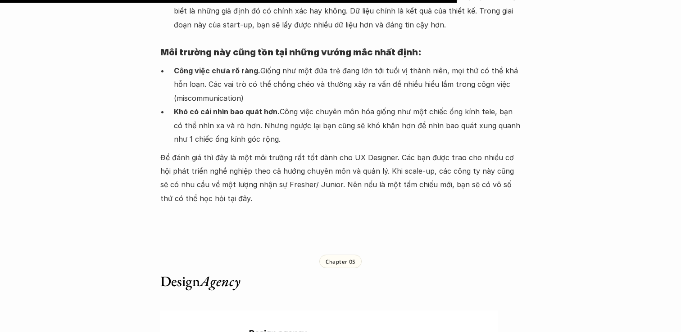
click at [324, 223] on div "Chapter 05 Design Agency" at bounding box center [340, 264] width 360 height 82
click at [479, 223] on div "Chapter 05 Design Agency" at bounding box center [340, 264] width 360 height 82
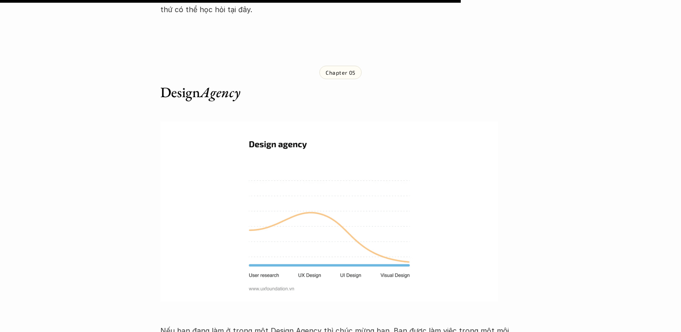
scroll to position [4005, 0]
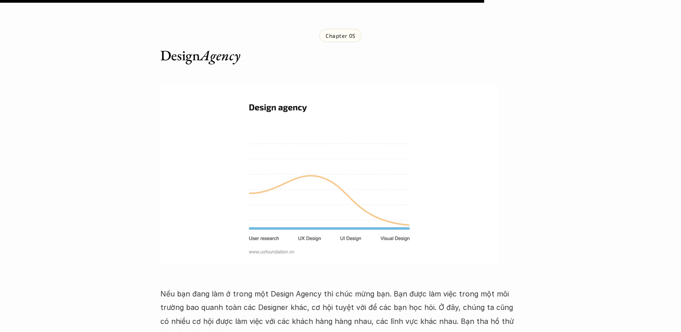
scroll to position [4039, 0]
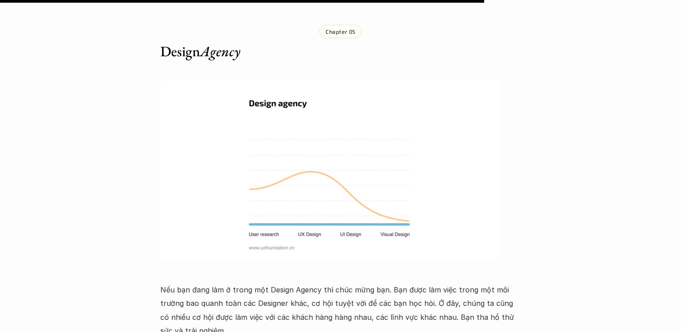
click at [402, 283] on p "Nếu bạn đang làm ở trong một Design Agency thì chúc mừng bạn. Bạn được làm việc…" at bounding box center [340, 310] width 360 height 55
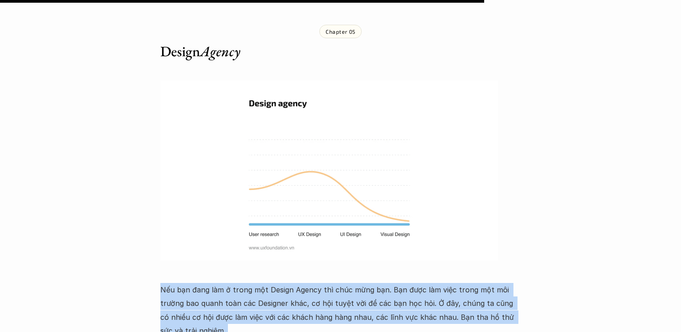
click at [394, 283] on p "Nếu bạn đang làm ở trong một Design Agency thì chúc mừng bạn. Bạn được làm việc…" at bounding box center [340, 310] width 360 height 55
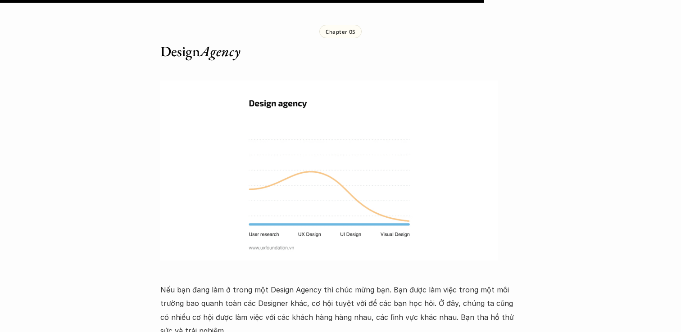
click at [401, 283] on p "Nếu bạn đang làm ở trong một Design Agency thì chúc mừng bạn. Bạn được làm việc…" at bounding box center [340, 310] width 360 height 55
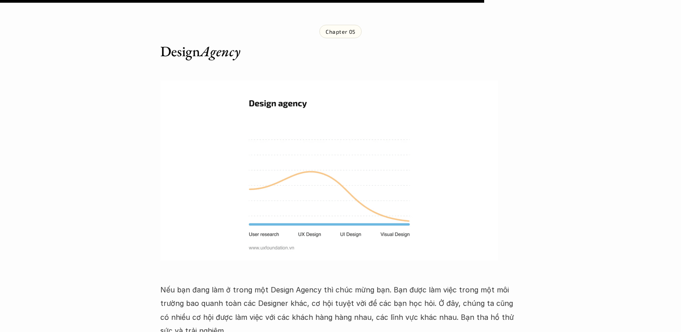
click at [212, 283] on p "Nếu bạn đang làm ở trong một Design Agency thì chúc mừng bạn. Bạn được làm việc…" at bounding box center [340, 310] width 360 height 55
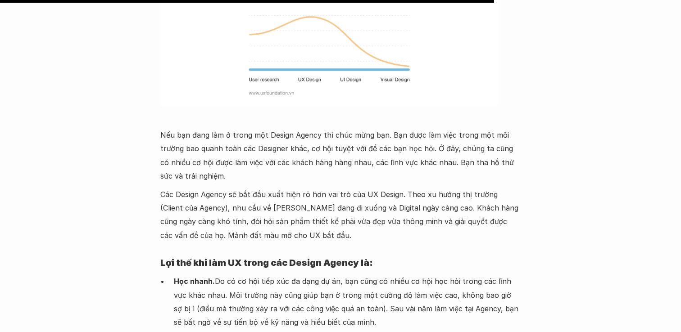
scroll to position [4203, 0]
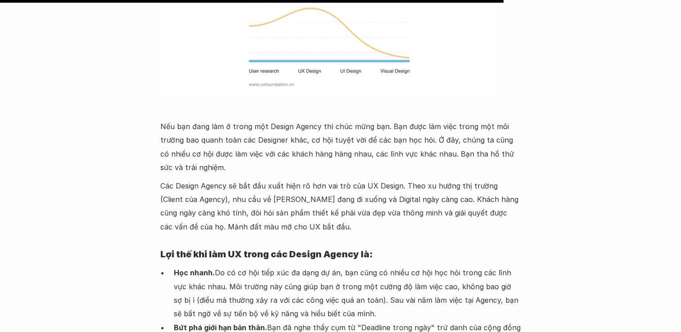
click at [190, 268] on strong "Học nhanh." at bounding box center [194, 272] width 41 height 9
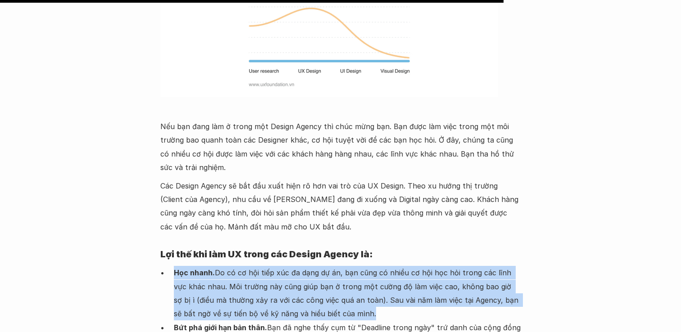
click at [253, 266] on p "Học nhanh. Do có cơ hội tiếp xúc đa dạng dự án, bạn cũng có nhiều cơ hội học hỏ…" at bounding box center [347, 293] width 347 height 55
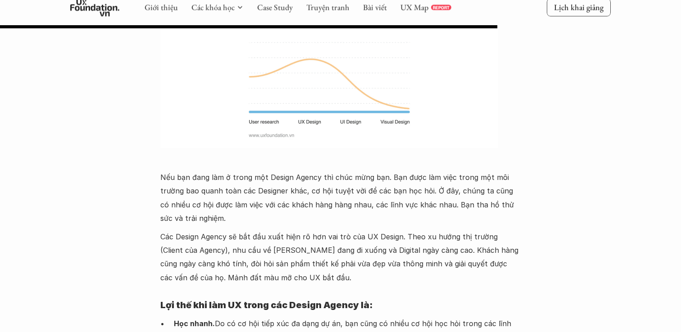
scroll to position [4150, 0]
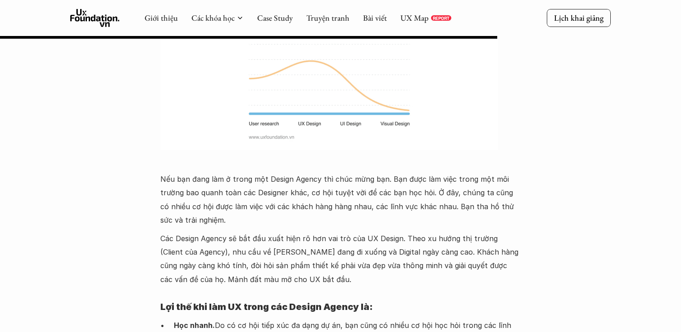
click at [361, 232] on p "Các Design Agency sẽ bắt đầu xuất hiện rõ hơn vai trò của UX Design. Theo xu hư…" at bounding box center [340, 259] width 360 height 55
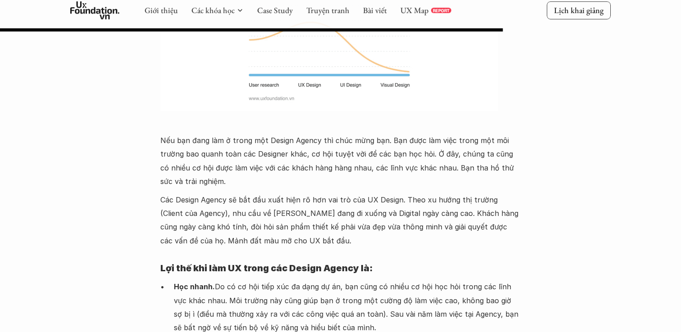
scroll to position [4199, 0]
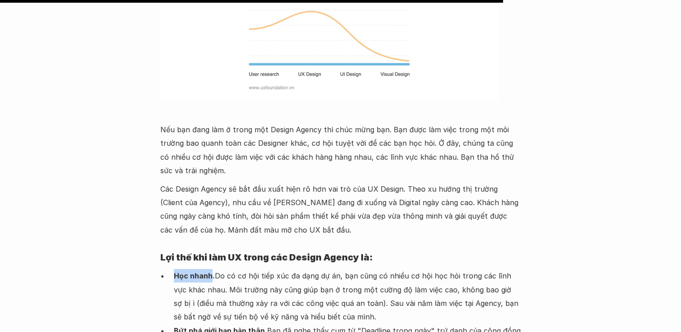
drag, startPoint x: 170, startPoint y: 177, endPoint x: 210, endPoint y: 177, distance: 40.5
drag, startPoint x: 175, startPoint y: 231, endPoint x: 262, endPoint y: 233, distance: 86.5
click at [262, 326] on strong "Bứt phá giới hạn bản thân." at bounding box center [220, 330] width 93 height 9
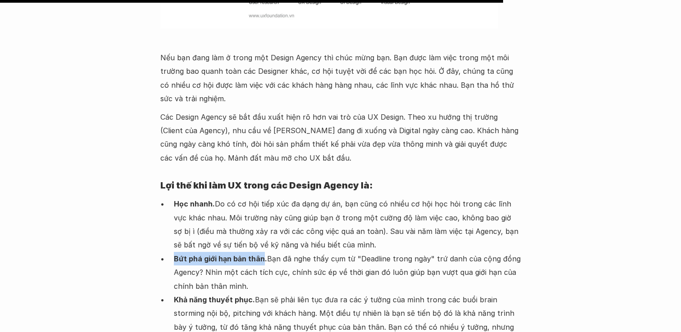
scroll to position [4307, 0]
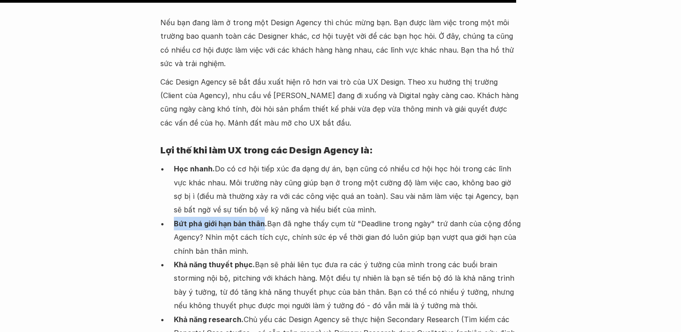
click at [183, 260] on strong "Khả năng thuyết phục." at bounding box center [214, 264] width 81 height 9
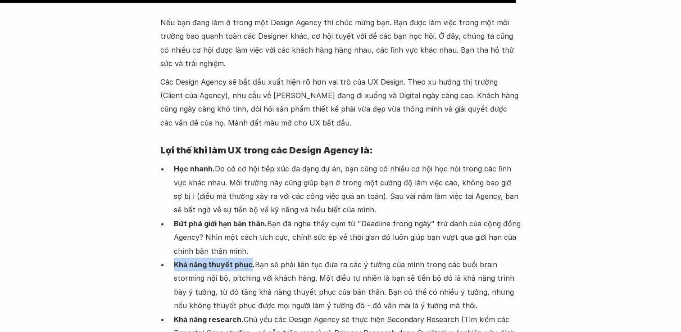
drag, startPoint x: 173, startPoint y: 166, endPoint x: 250, endPoint y: 170, distance: 77.5
click at [250, 170] on ul "Học nhanh. Do có cơ hội tiếp xúc đa dạng dự án, bạn cũng có nhiều cơ hội học hỏ…" at bounding box center [340, 258] width 360 height 192
drag, startPoint x: 177, startPoint y: 225, endPoint x: 242, endPoint y: 218, distance: 65.6
click at [242, 315] on strong "Khả năng research." at bounding box center [209, 319] width 70 height 9
click at [228, 313] on p "Khả năng research. Chủ yếu các Design Agency sẽ thực hiện Secondary Research (T…" at bounding box center [347, 333] width 347 height 41
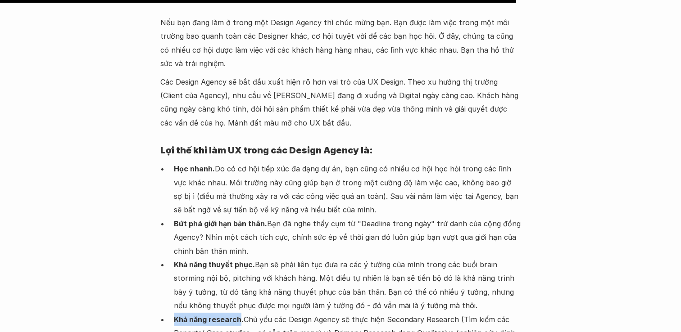
drag, startPoint x: 169, startPoint y: 217, endPoint x: 240, endPoint y: 218, distance: 70.7
click at [240, 218] on ul "Học nhanh. Do có cơ hội tiếp xúc đa dạng dự án, bạn cũng có nhiều cơ hội học hỏ…" at bounding box center [340, 258] width 360 height 192
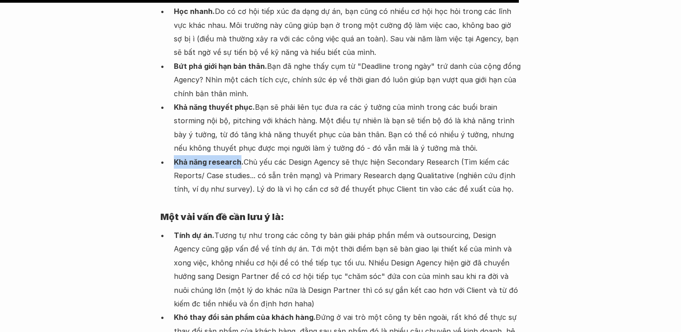
scroll to position [4482, 0]
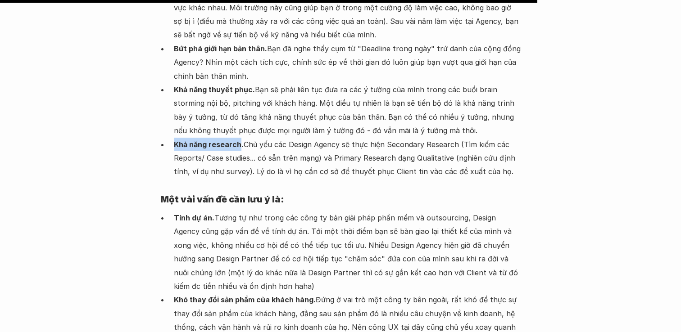
click at [215, 211] on p "Tính dự án. Tương tự như trong các công ty bản giải pháp phần mềm và outsourcin…" at bounding box center [347, 252] width 347 height 82
drag, startPoint x: 174, startPoint y: 121, endPoint x: 209, endPoint y: 120, distance: 34.7
click at [209, 213] on strong "Tính dự án." at bounding box center [194, 217] width 41 height 9
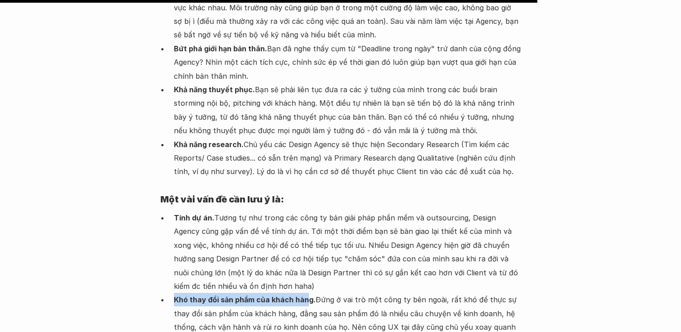
drag, startPoint x: 174, startPoint y: 196, endPoint x: 308, endPoint y: 198, distance: 134.2
click at [308, 293] on p "Khó thay đổi sản phẩm của khách hàng. Đứng ở vai trò một công ty bên ngoài, rất…" at bounding box center [347, 320] width 347 height 55
click at [323, 293] on p "Khó thay đổi sản phẩm của khách hàng. Đứng ở vai trò một công ty bên ngoài, rất…" at bounding box center [347, 320] width 347 height 55
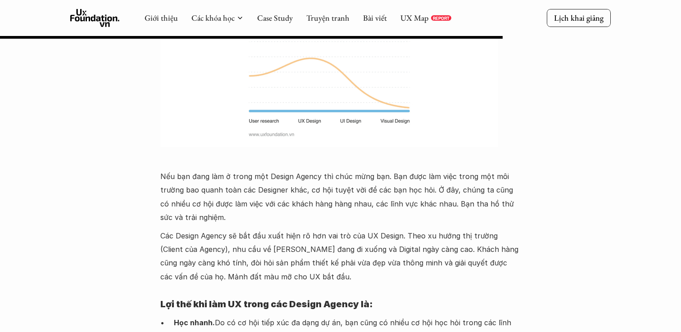
scroll to position [4147, 0]
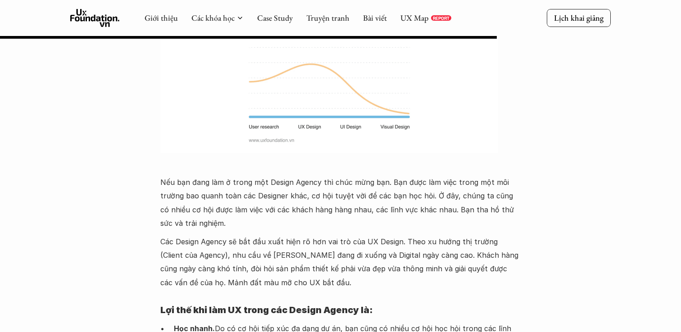
click at [240, 235] on p "Các Design Agency sẽ bắt đầu xuất hiện rõ hơn vai trò của UX Design. Theo xu hư…" at bounding box center [340, 262] width 360 height 55
click at [296, 235] on p "Các Design Agency sẽ bắt đầu xuất hiện rõ hơn vai trò của UX Design. Theo xu hư…" at bounding box center [340, 262] width 360 height 55
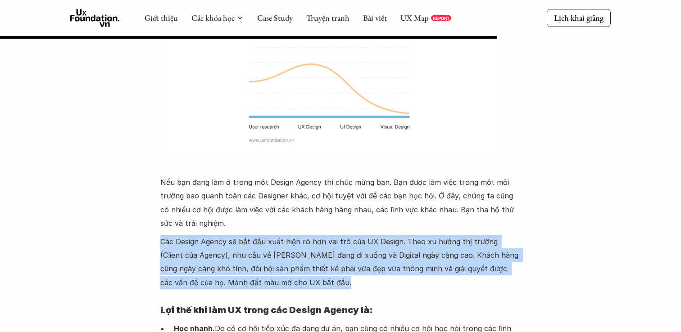
click at [262, 176] on p "Nếu bạn đang làm ở trong một Design Agency thì chúc mừng bạn. Bạn được làm việc…" at bounding box center [340, 203] width 360 height 55
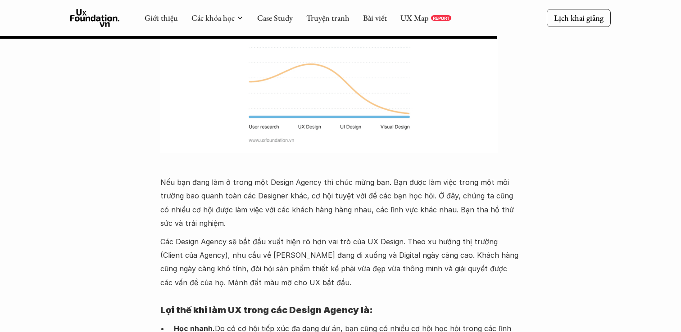
click at [262, 176] on p "Nếu bạn đang làm ở trong một Design Agency thì chúc mừng bạn. Bạn được làm việc…" at bounding box center [340, 203] width 360 height 55
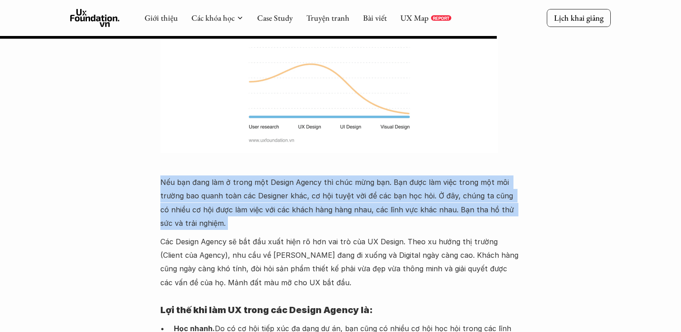
click at [431, 176] on p "Nếu bạn đang làm ở trong một Design Agency thì chúc mừng bạn. Bạn được làm việc…" at bounding box center [340, 203] width 360 height 55
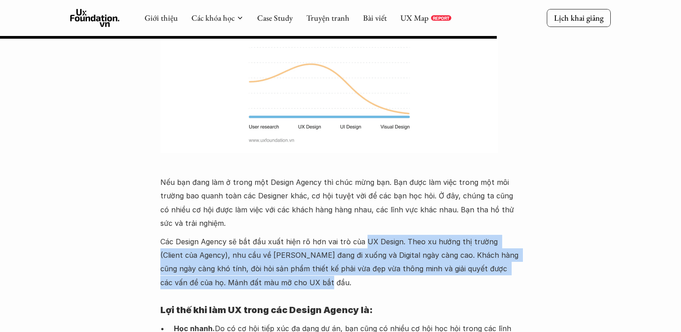
drag, startPoint x: 362, startPoint y: 143, endPoint x: 381, endPoint y: 194, distance: 54.4
click at [279, 298] on h4 "Lợi thế khi làm UX trong các Design Agency là:" at bounding box center [340, 309] width 360 height 23
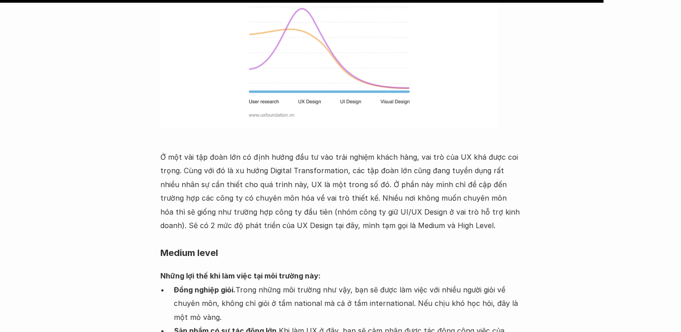
scroll to position [5037, 0]
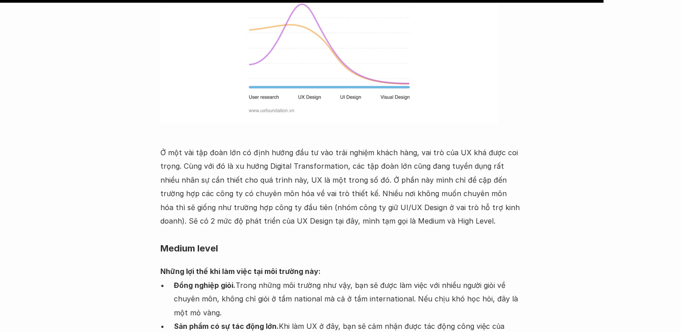
click at [217, 146] on p "Ở một vài tập đoàn lớn có định hướng đầu tư vào trải nghiệm khách hàng, vai trò…" at bounding box center [340, 187] width 360 height 82
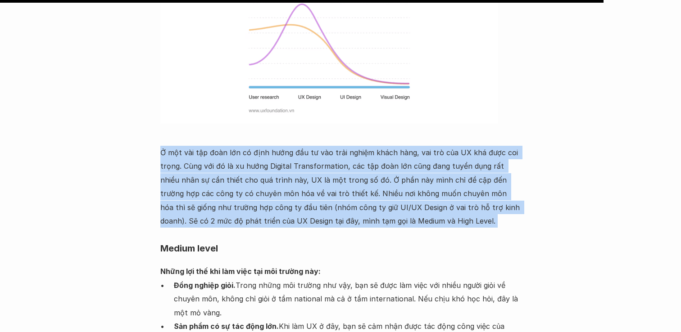
click at [220, 146] on p "Ở một vài tập đoàn lớn có định hướng đầu tư vào trải nghiệm khách hàng, vai trò…" at bounding box center [340, 187] width 360 height 82
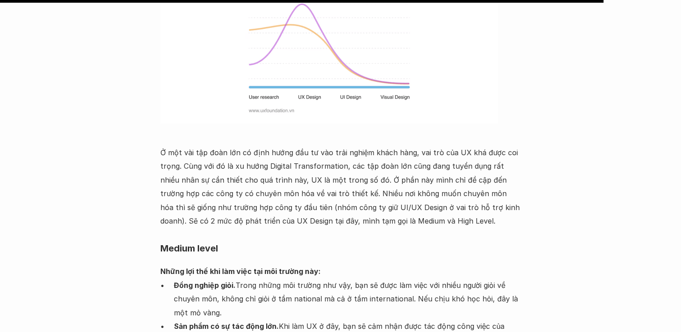
click at [260, 279] on p "Đồng nghiệp giỏi. Trong những môi trường như vậy, bạn sẽ được làm việc với nhiề…" at bounding box center [347, 299] width 347 height 41
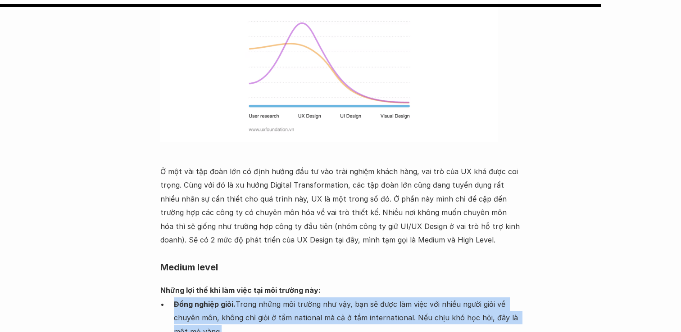
scroll to position [5008, 0]
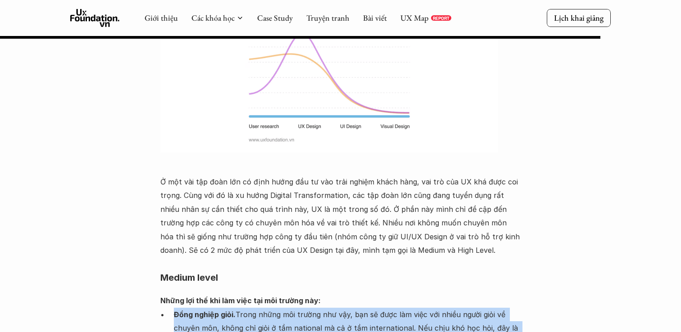
click at [349, 175] on p "Ở một vài tập đoàn lớn có định hướng đầu tư vào trải nghiệm khách hàng, vai trò…" at bounding box center [340, 216] width 360 height 82
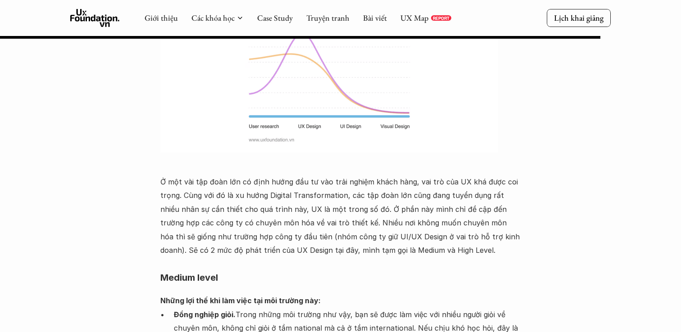
click at [403, 175] on p "Ở một vài tập đoàn lớn có định hướng đầu tư vào trải nghiệm khách hàng, vai trò…" at bounding box center [340, 216] width 360 height 82
click at [291, 175] on p "Ở một vài tập đoàn lớn có định hướng đầu tư vào trải nghiệm khách hàng, vai trò…" at bounding box center [340, 216] width 360 height 82
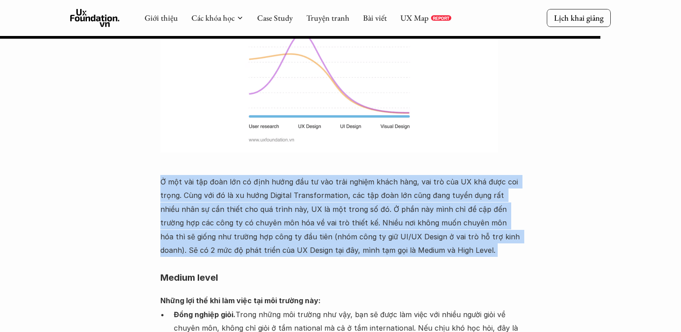
click at [283, 308] on p "Đồng nghiệp giỏi. Trong những môi trường như vậy, bạn sẽ được làm việc với nhiề…" at bounding box center [347, 328] width 347 height 41
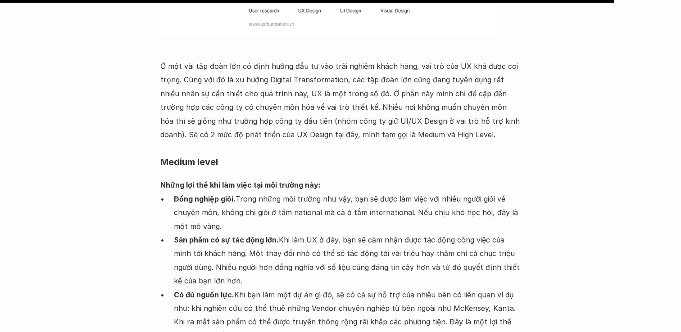
click at [271, 192] on p "Đồng nghiệp giỏi. Trong những môi trường như vậy, bạn sẽ được làm việc với nhiề…" at bounding box center [347, 212] width 347 height 41
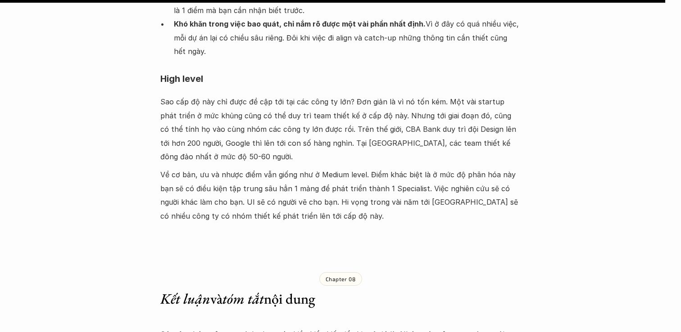
click at [254, 241] on div "Chapter 08 Kết luận và tóm tắt nội dung" at bounding box center [340, 282] width 360 height 82
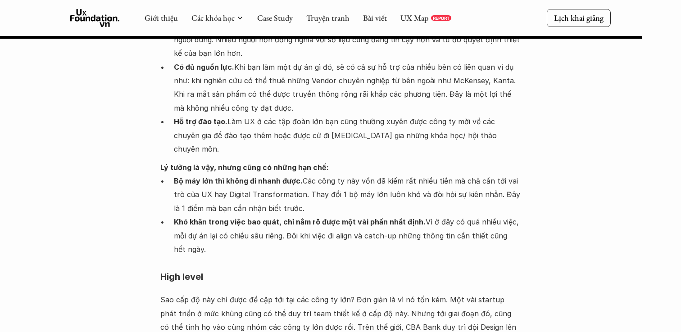
scroll to position [5351, 0]
click at [409, 17] on link "UX Map" at bounding box center [414, 18] width 28 height 10
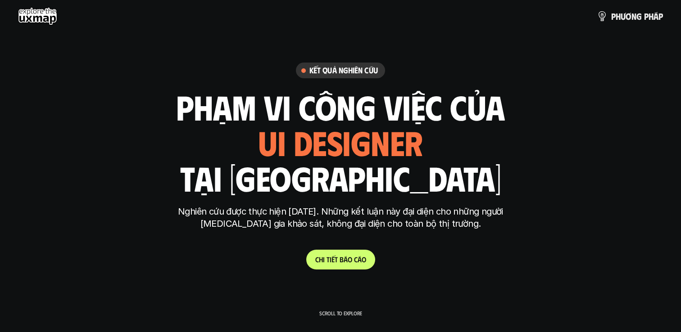
click at [330, 259] on span "i" at bounding box center [331, 259] width 2 height 9
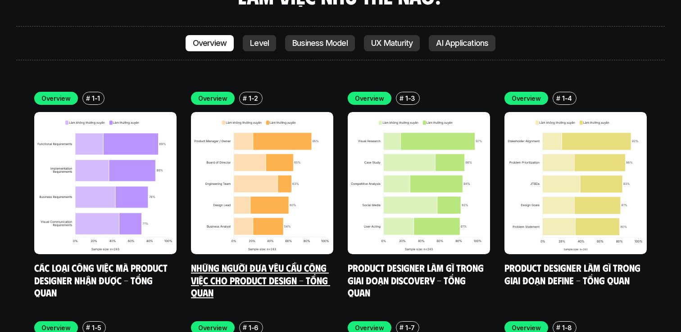
scroll to position [2559, 0]
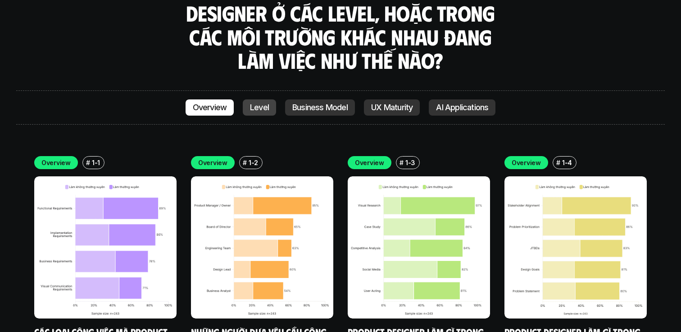
click at [263, 103] on p "Level" at bounding box center [259, 107] width 19 height 9
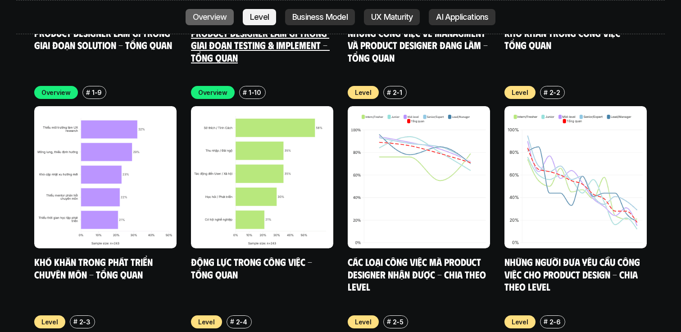
scroll to position [3024, 0]
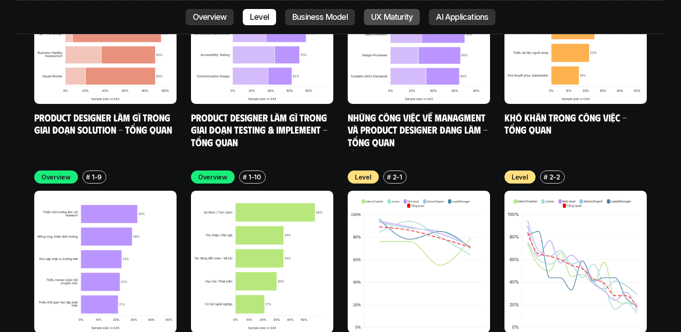
click at [399, 17] on p "UX Maturity" at bounding box center [391, 17] width 41 height 9
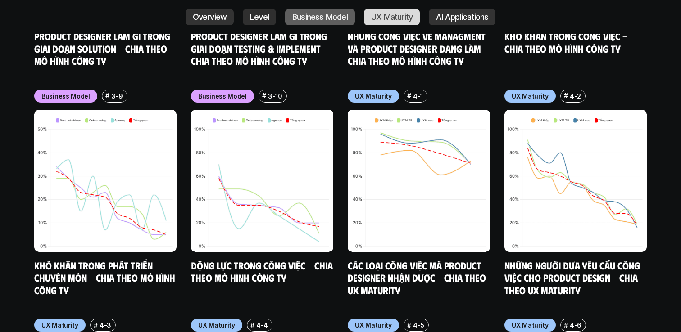
scroll to position [4170, 0]
